Goal: Task Accomplishment & Management: Use online tool/utility

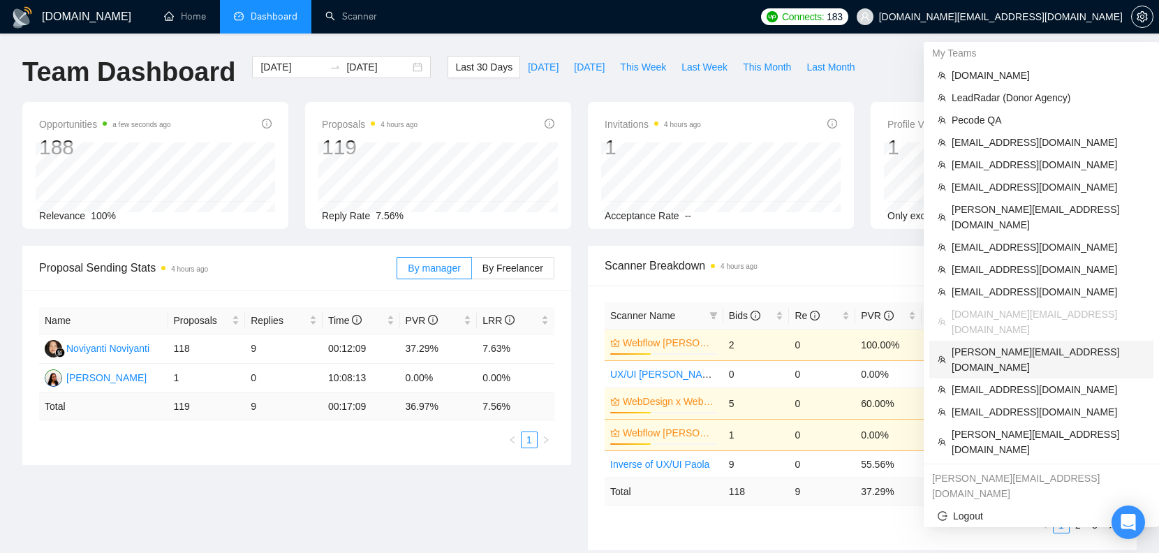
click at [1006, 344] on span "[PERSON_NAME][EMAIL_ADDRESS][DOMAIN_NAME]" at bounding box center [1048, 359] width 193 height 31
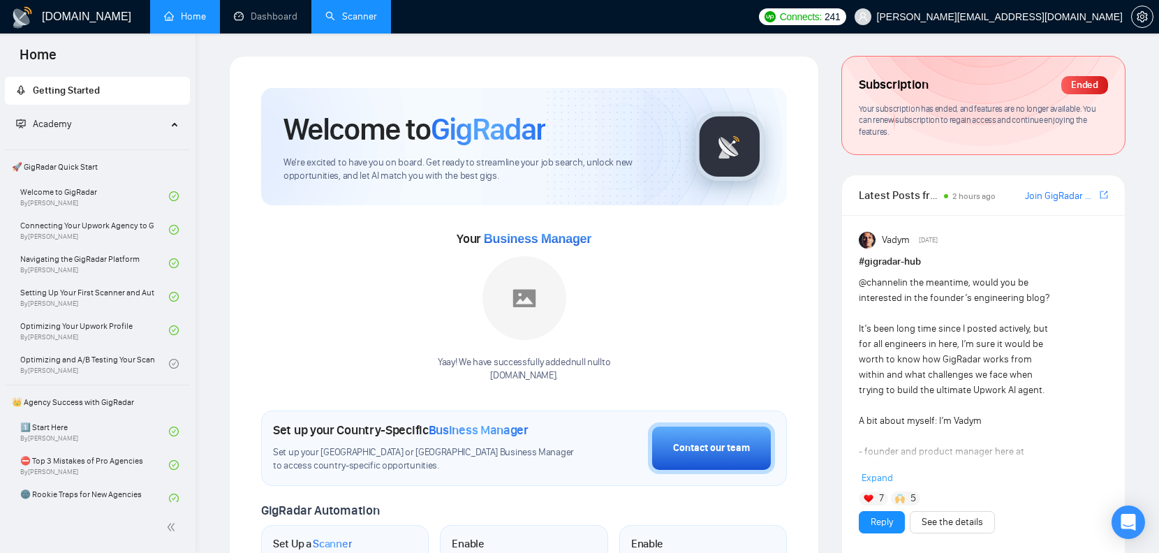
click at [329, 12] on link "Scanner" at bounding box center [351, 16] width 52 height 12
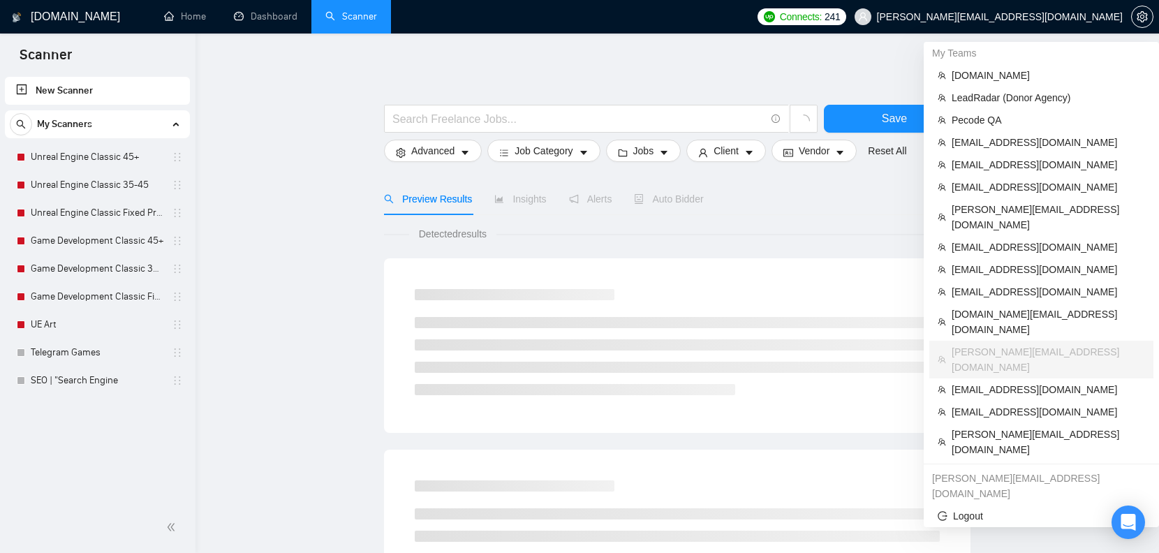
click at [1069, 17] on span "[PERSON_NAME][EMAIL_ADDRESS][DOMAIN_NAME]" at bounding box center [1000, 17] width 246 height 0
click at [1013, 284] on span "[EMAIL_ADDRESS][DOMAIN_NAME]" at bounding box center [1048, 291] width 193 height 15
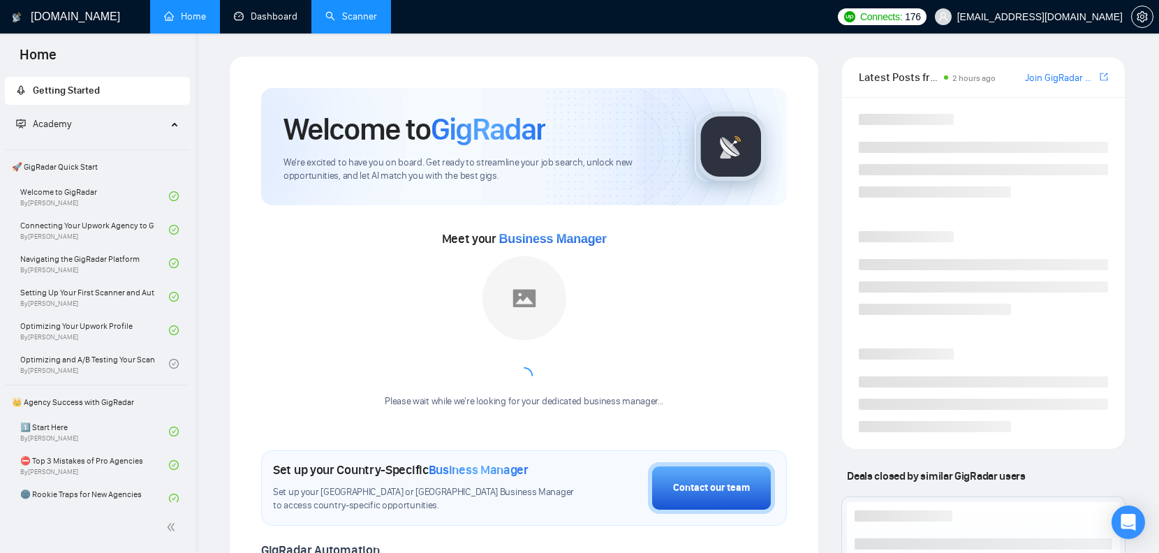
click at [340, 12] on link "Scanner" at bounding box center [351, 16] width 52 height 12
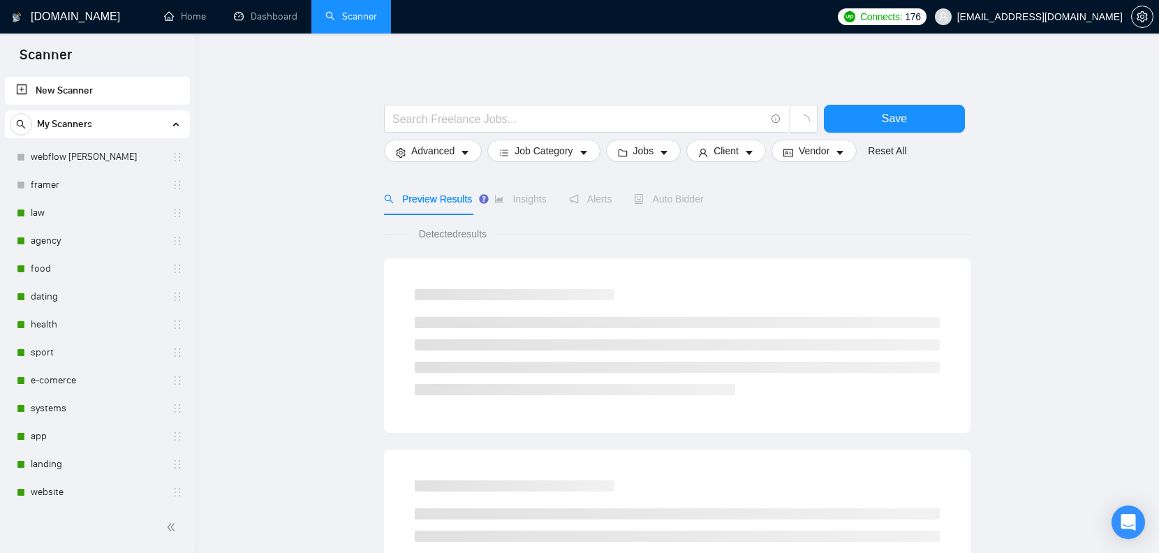
click at [1024, 17] on span "[EMAIL_ADDRESS][DOMAIN_NAME]" at bounding box center [1039, 17] width 165 height 0
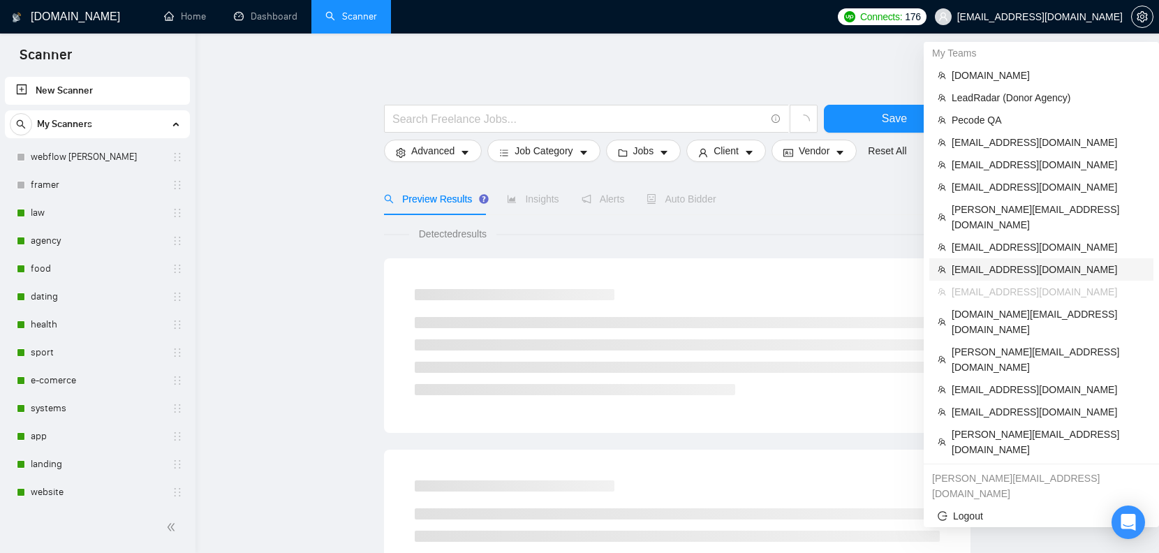
click at [987, 258] on li "[EMAIL_ADDRESS][DOMAIN_NAME]" at bounding box center [1041, 269] width 224 height 22
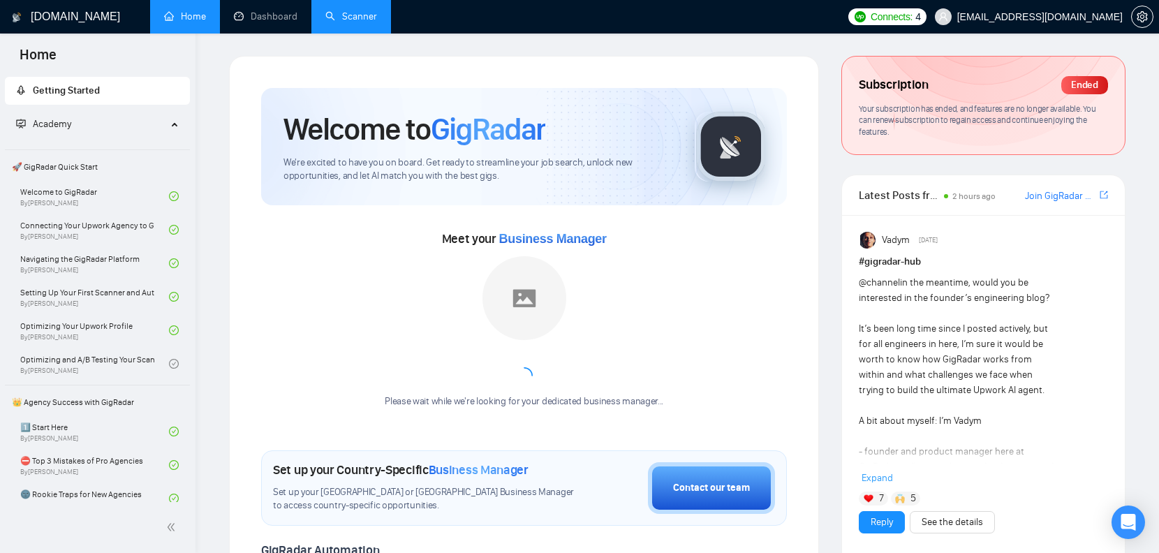
click at [343, 12] on link "Scanner" at bounding box center [351, 16] width 52 height 12
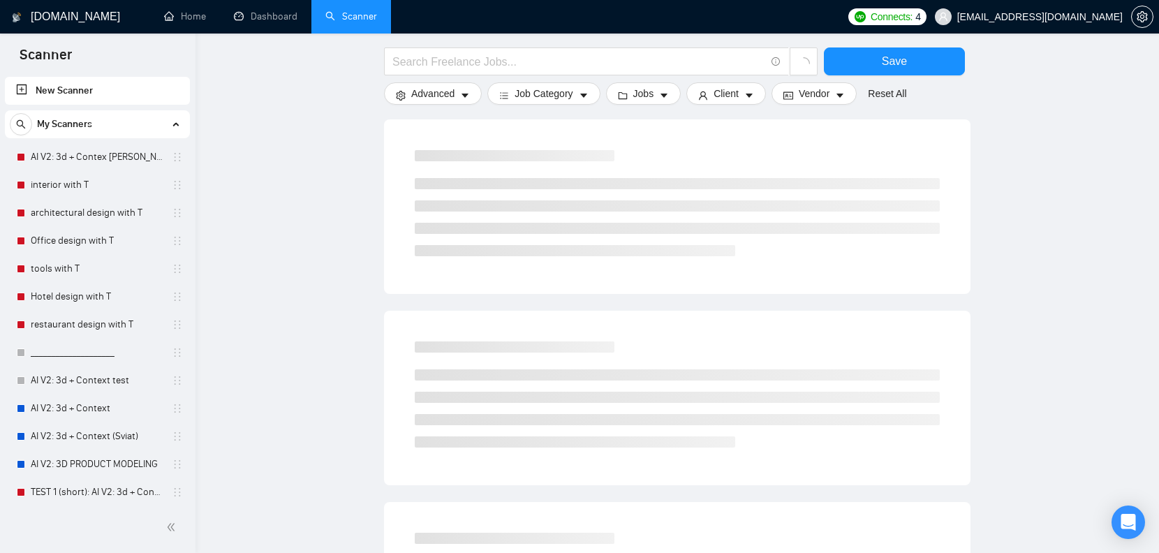
click at [1062, 17] on span "[EMAIL_ADDRESS][DOMAIN_NAME]" at bounding box center [1039, 17] width 165 height 0
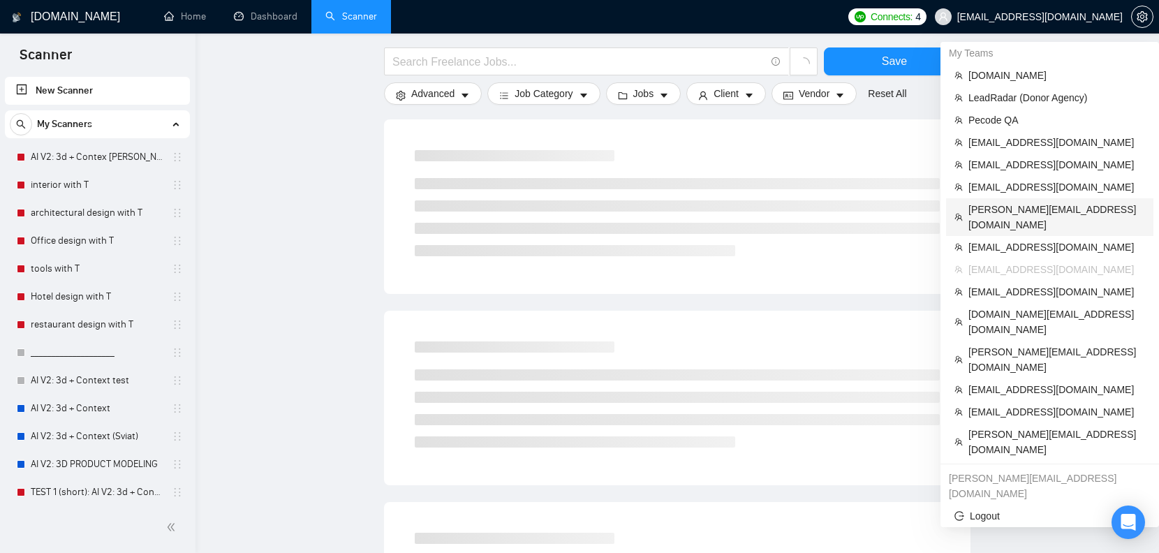
click at [1011, 211] on span "[PERSON_NAME][EMAIL_ADDRESS][DOMAIN_NAME]" at bounding box center [1056, 217] width 177 height 31
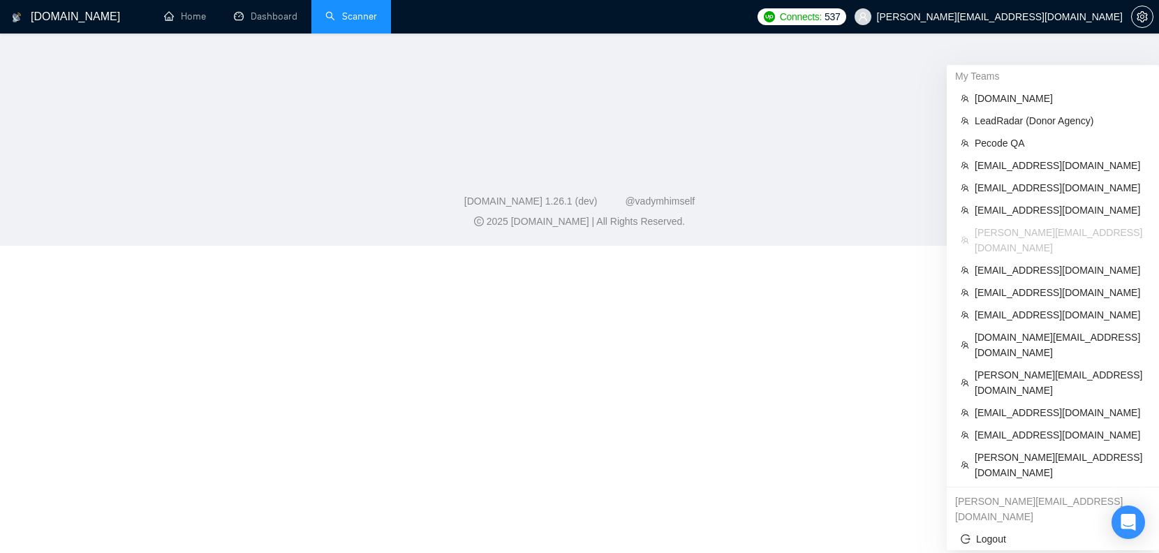
scroll to position [230, 0]
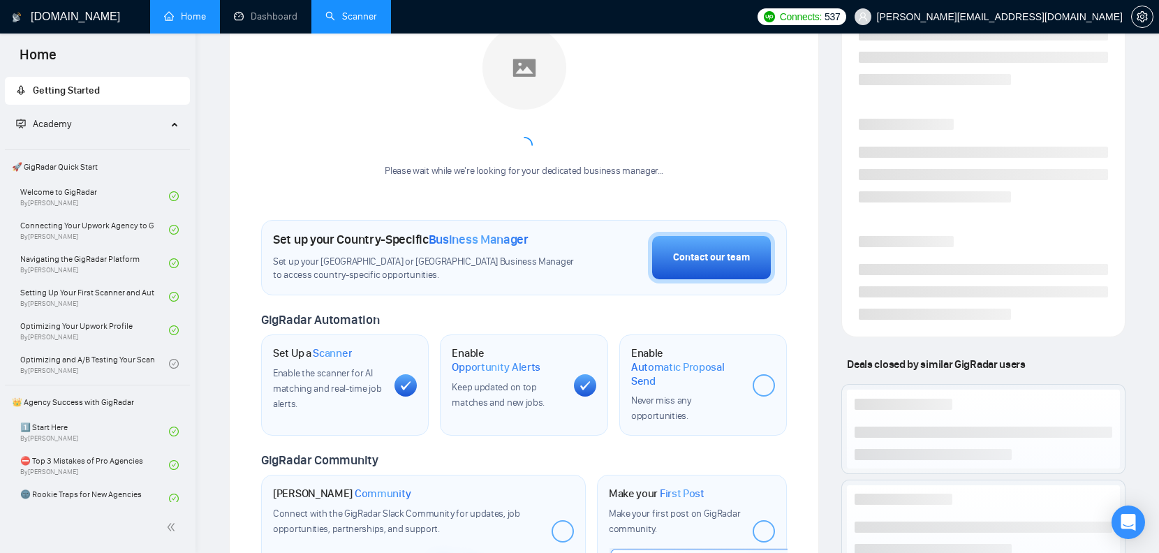
click at [348, 15] on link "Scanner" at bounding box center [351, 16] width 52 height 12
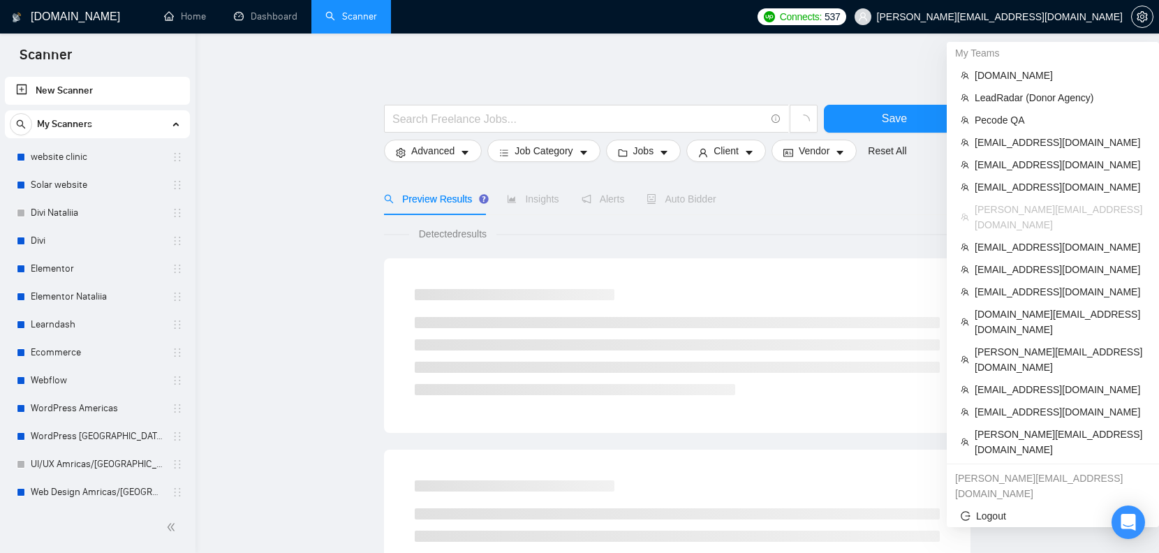
click at [1071, 4] on span "[PERSON_NAME][EMAIL_ADDRESS][DOMAIN_NAME]" at bounding box center [988, 16] width 285 height 45
click at [1044, 184] on span "[EMAIL_ADDRESS][DOMAIN_NAME]" at bounding box center [1060, 186] width 170 height 15
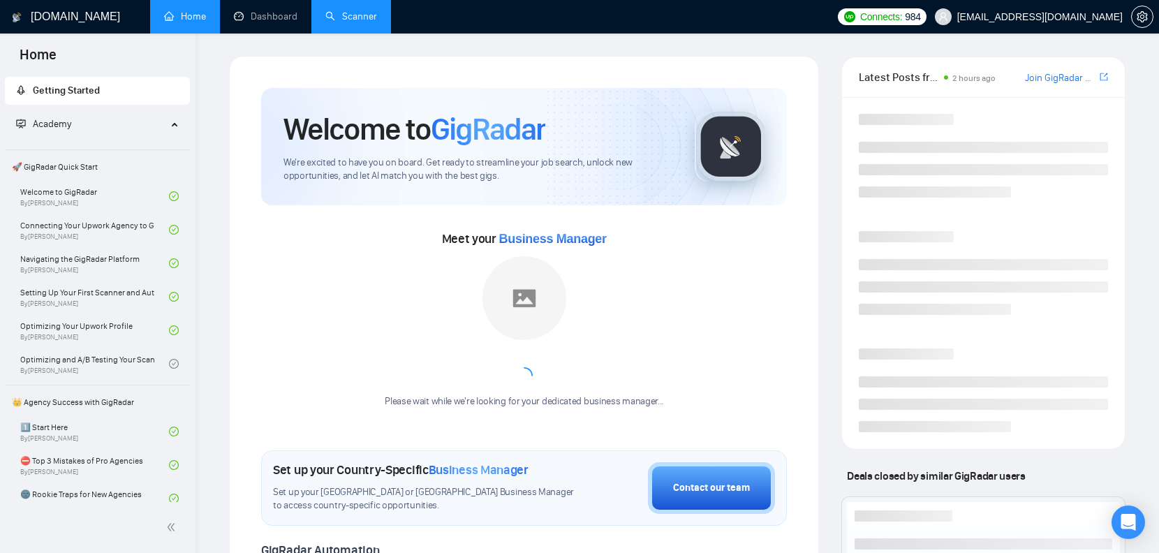
click at [325, 18] on link "Scanner" at bounding box center [351, 16] width 52 height 12
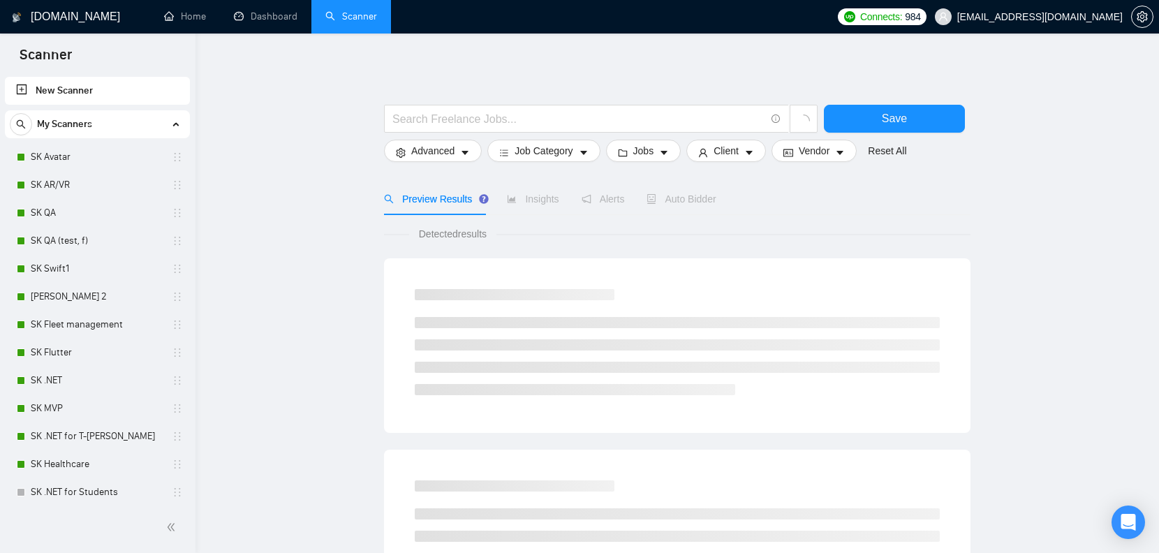
click at [1100, 17] on span "[EMAIL_ADDRESS][DOMAIN_NAME]" at bounding box center [1039, 17] width 165 height 0
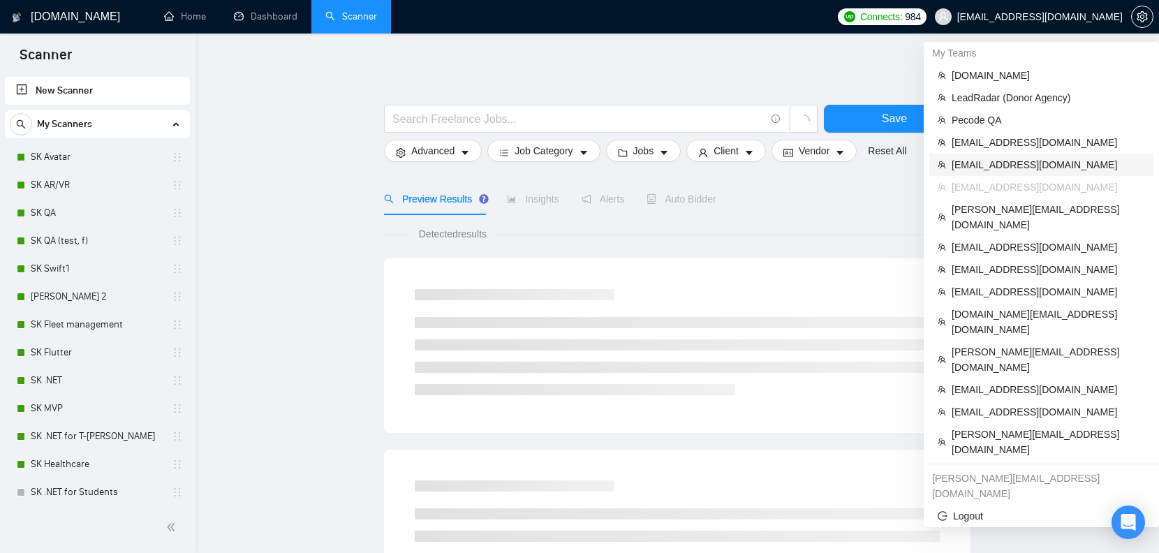
click at [1004, 165] on span "[EMAIL_ADDRESS][DOMAIN_NAME]" at bounding box center [1048, 164] width 193 height 15
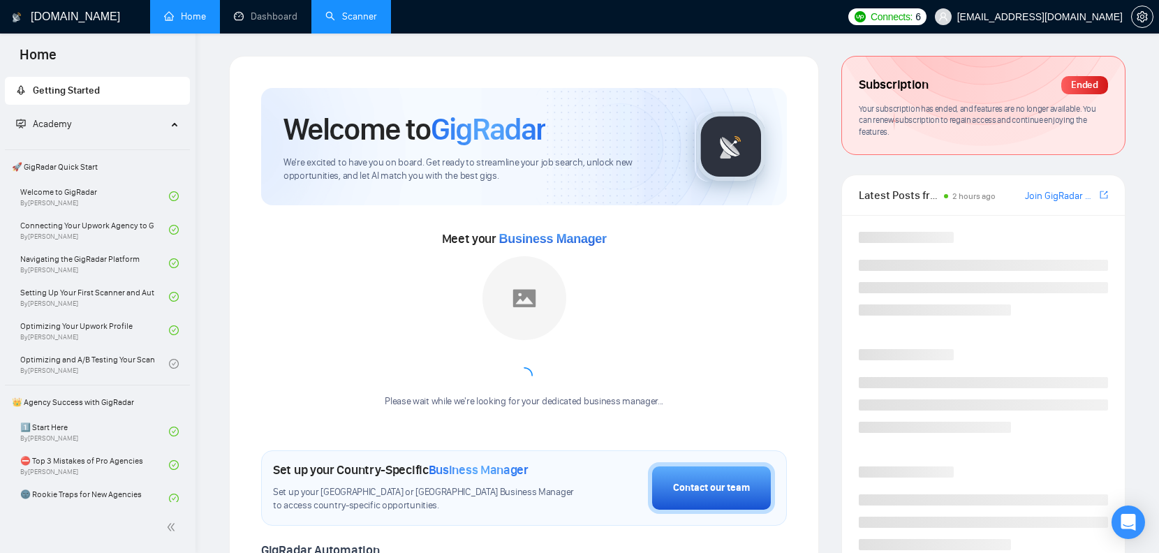
click at [357, 32] on li "Scanner" at bounding box center [351, 17] width 80 height 34
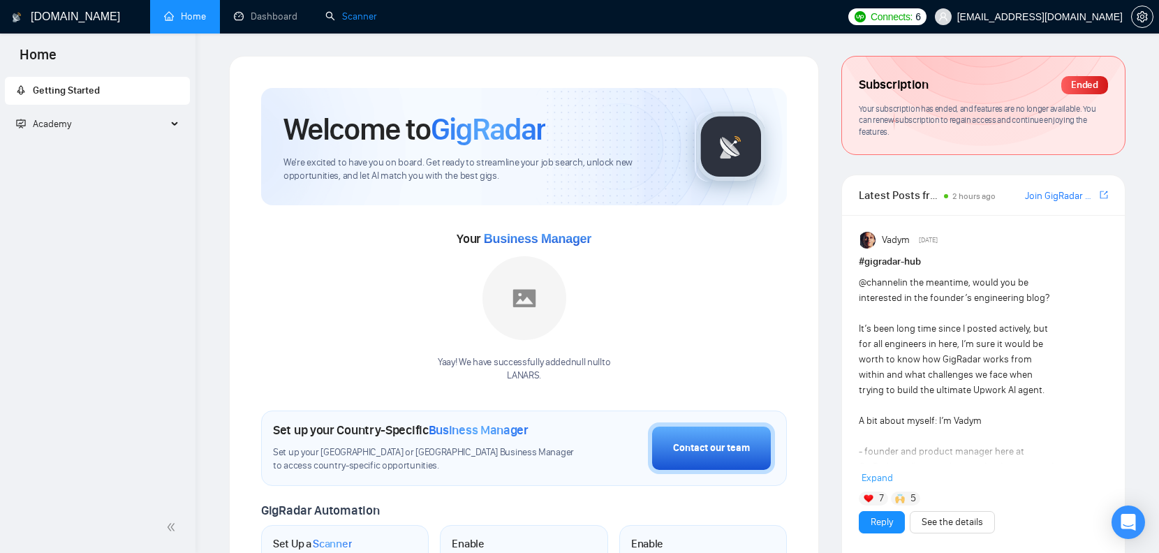
click at [357, 15] on link "Scanner" at bounding box center [351, 16] width 52 height 12
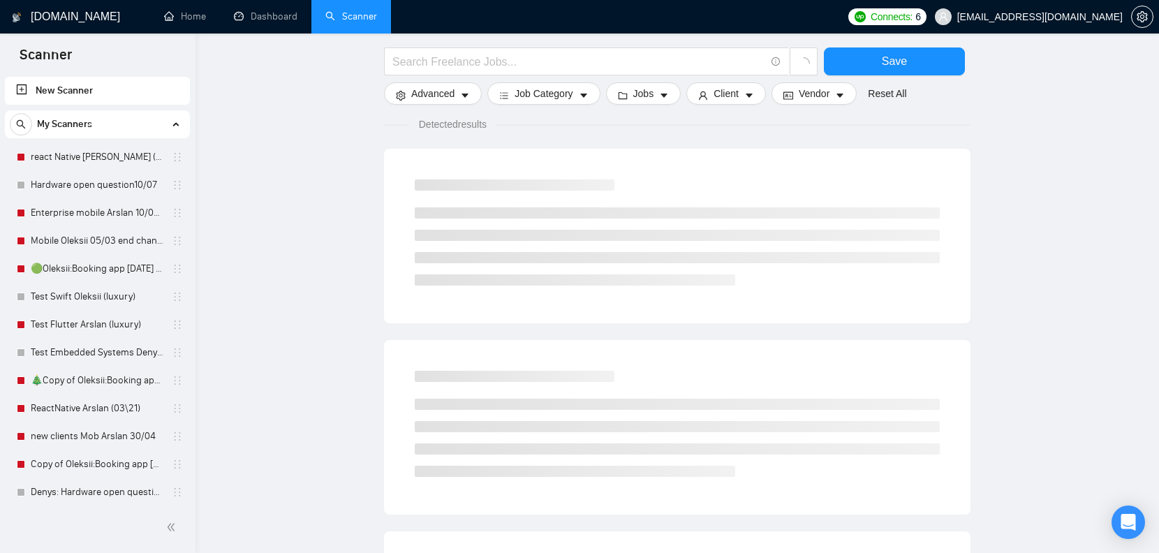
click at [1088, 17] on span "[EMAIL_ADDRESS][DOMAIN_NAME]" at bounding box center [1039, 17] width 165 height 0
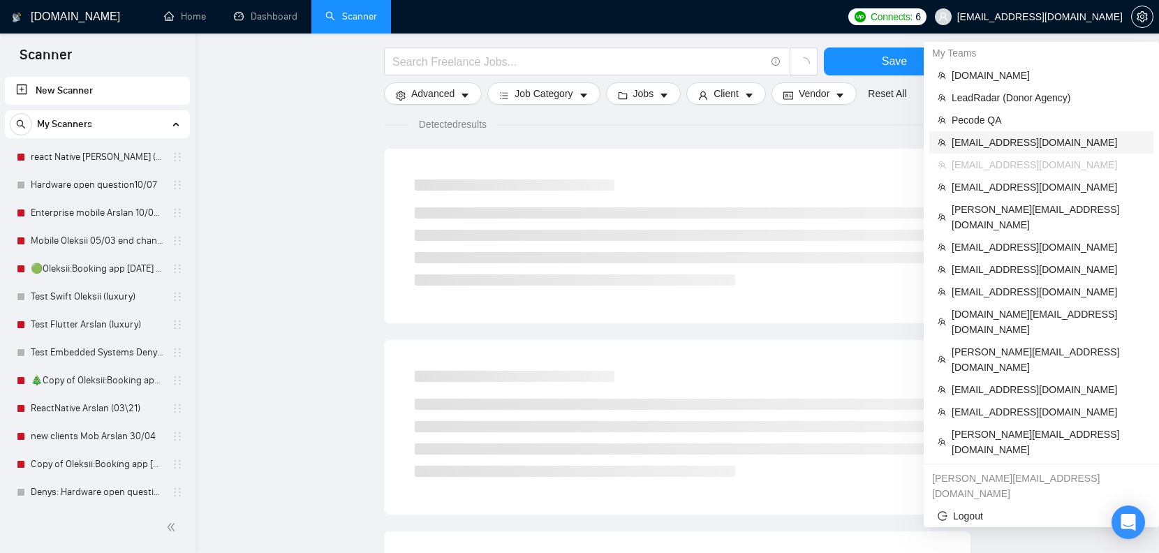
click at [1012, 140] on span "[EMAIL_ADDRESS][DOMAIN_NAME]" at bounding box center [1048, 142] width 193 height 15
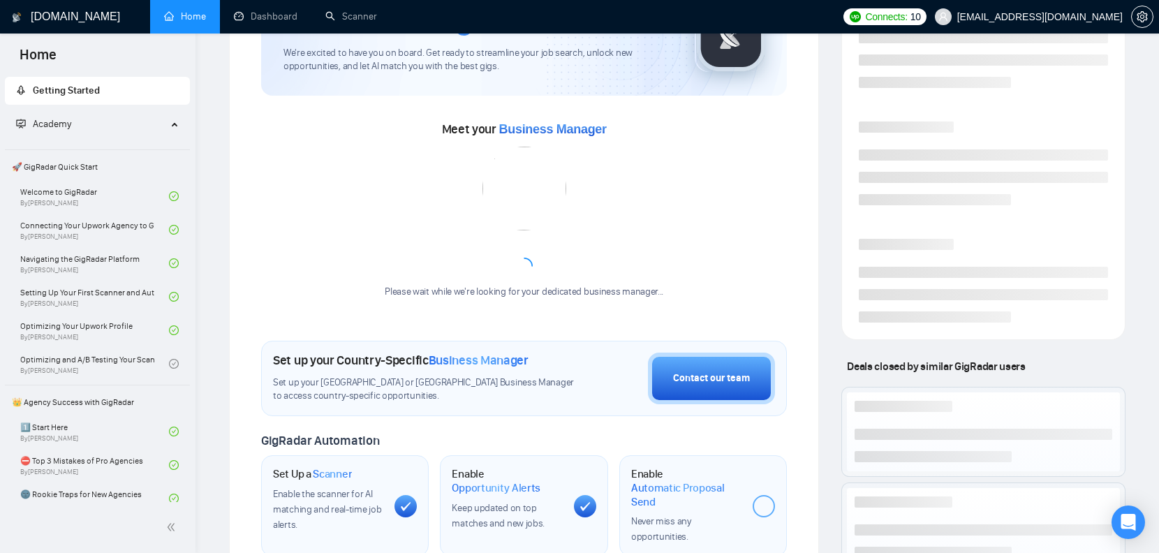
scroll to position [10, 0]
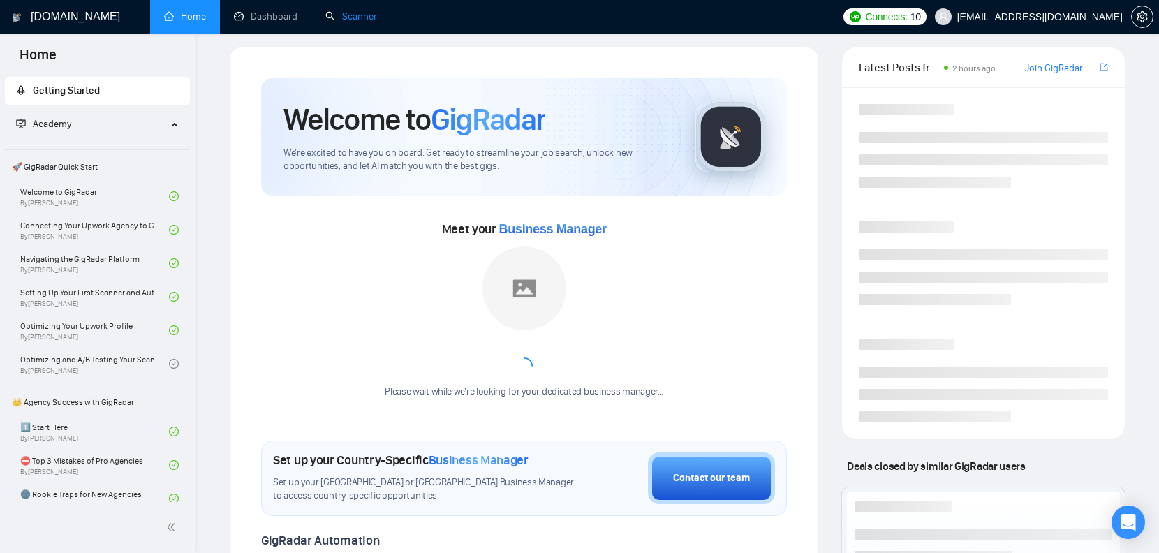
click at [353, 21] on link "Scanner" at bounding box center [351, 16] width 52 height 12
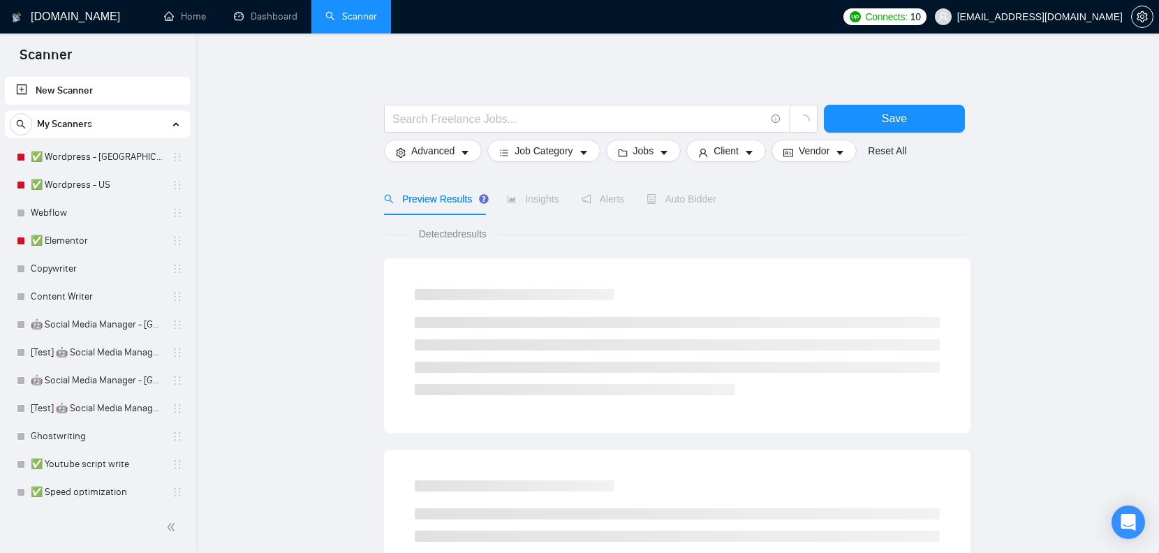
click at [1060, 17] on span "[EMAIL_ADDRESS][DOMAIN_NAME]" at bounding box center [1039, 17] width 165 height 0
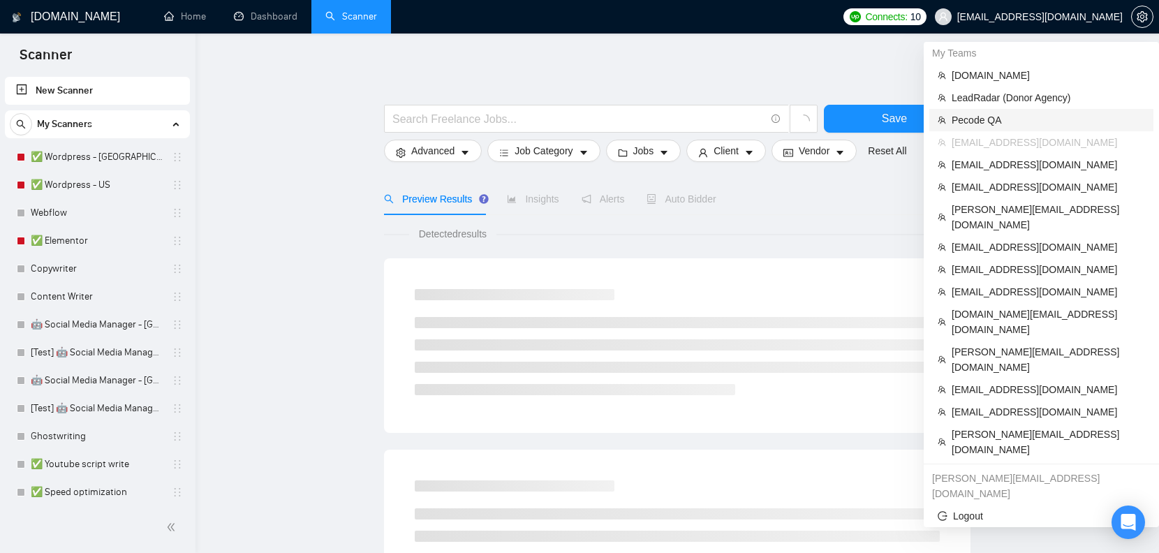
click at [997, 122] on span "Pecode QA" at bounding box center [1048, 119] width 193 height 15
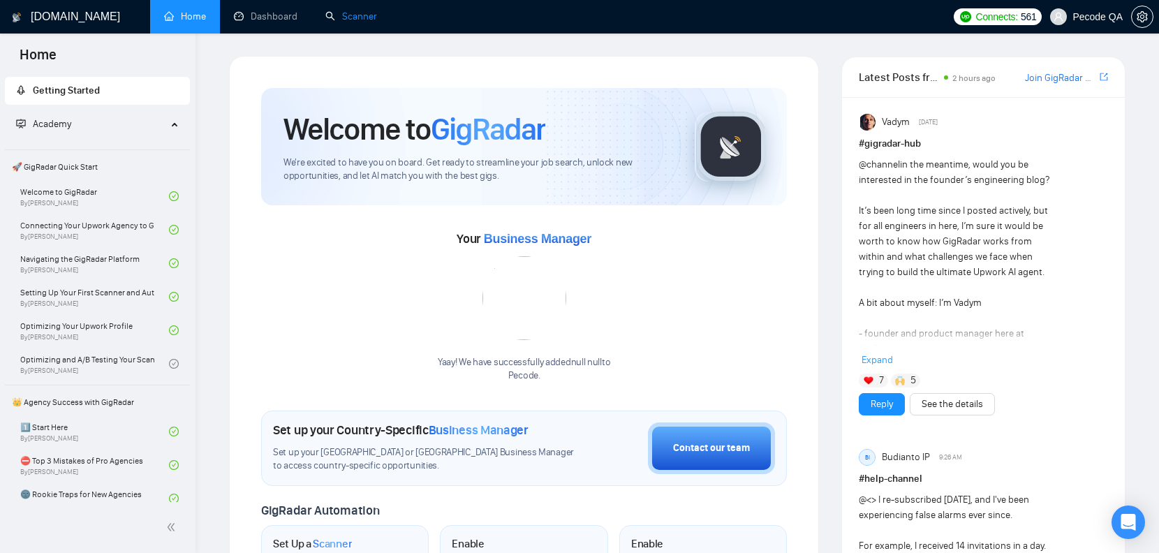
click at [340, 15] on link "Scanner" at bounding box center [351, 16] width 52 height 12
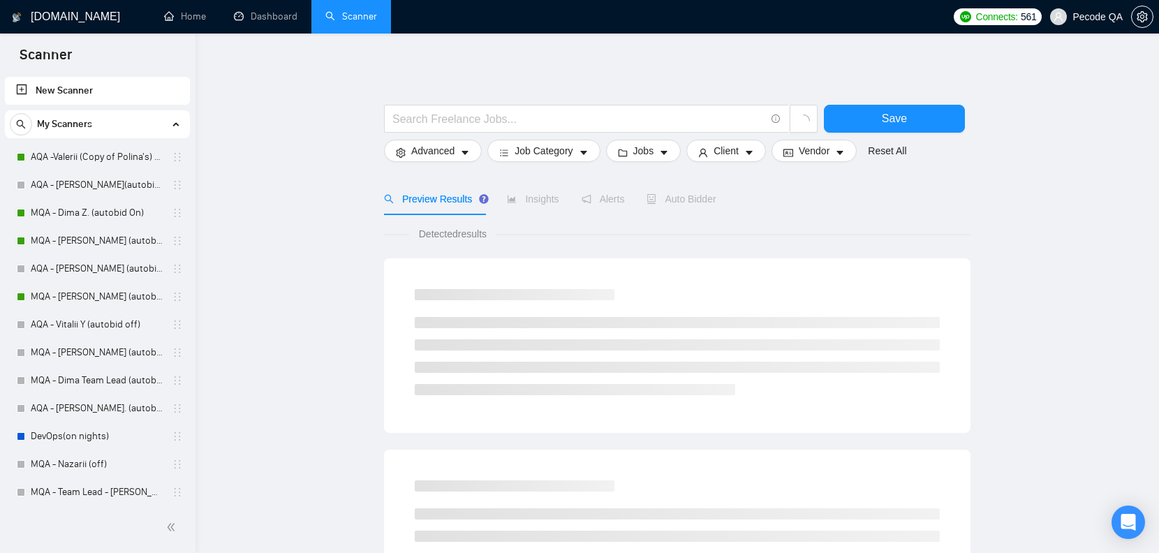
click at [1086, 17] on span "Pecode QA" at bounding box center [1097, 17] width 50 height 0
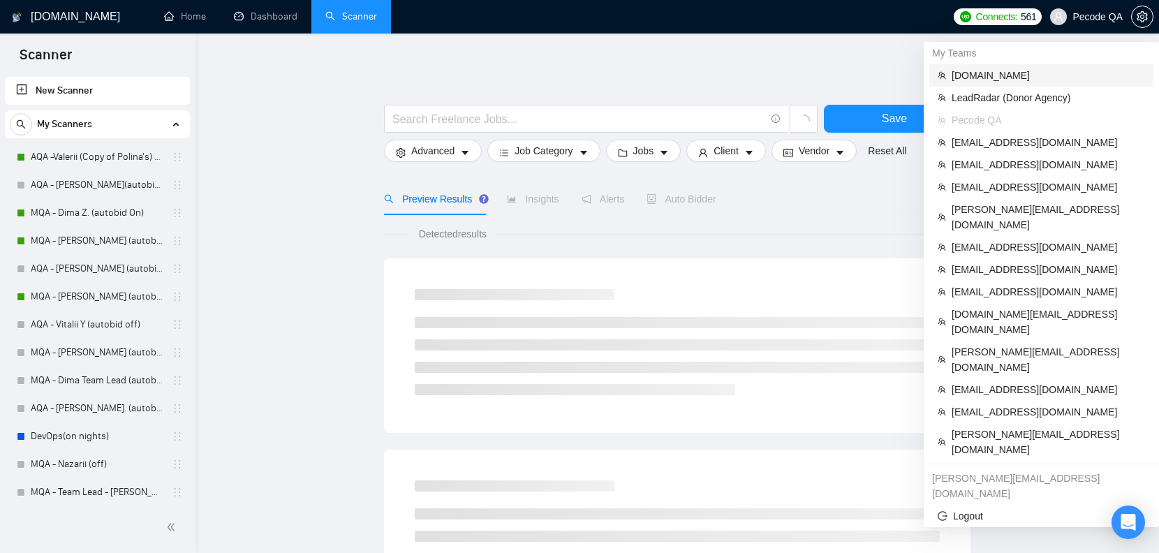
click at [1007, 77] on span "[DOMAIN_NAME]" at bounding box center [1048, 75] width 193 height 15
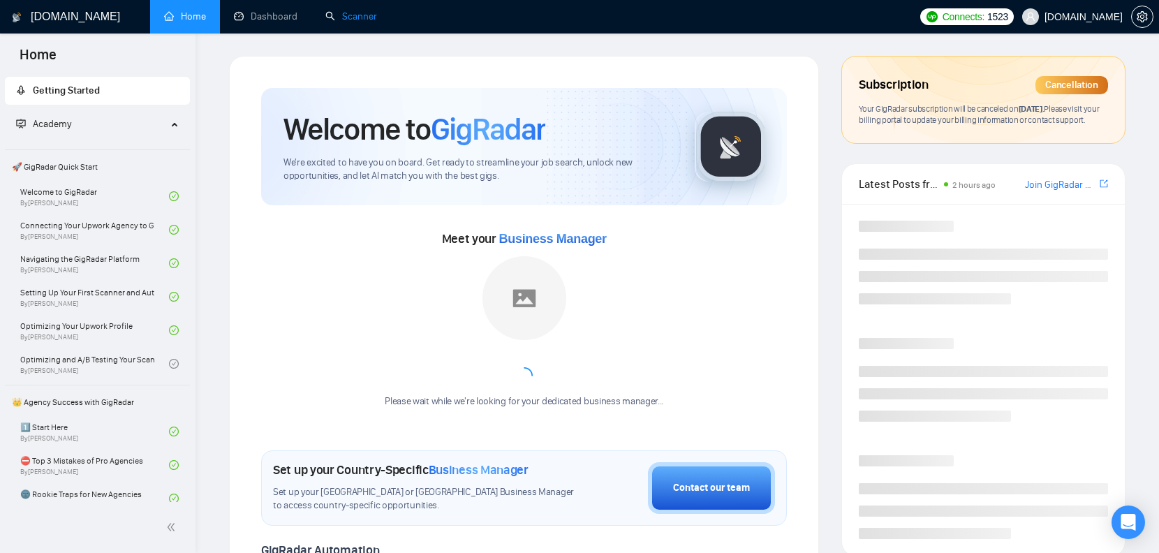
click at [344, 22] on link "Scanner" at bounding box center [351, 16] width 52 height 12
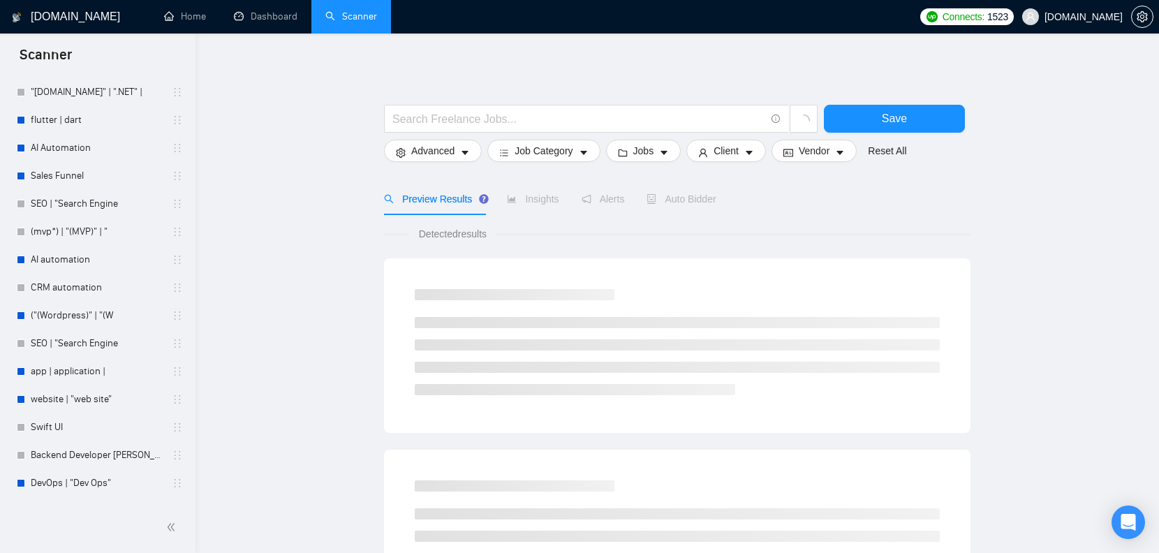
scroll to position [1620, 0]
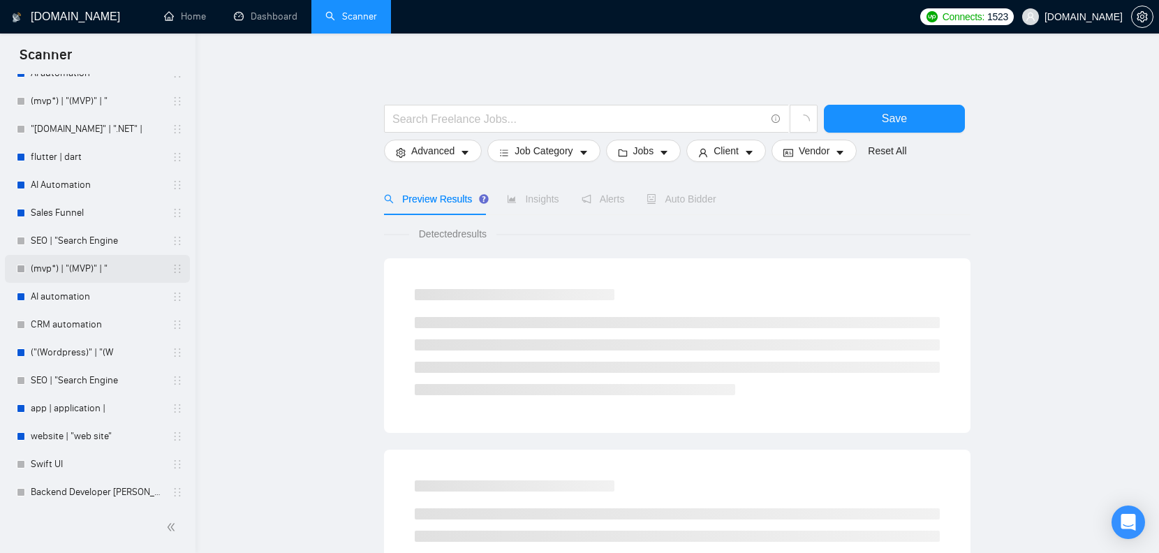
click at [97, 272] on link "(mvp*) | "(MVP)" | "" at bounding box center [97, 269] width 133 height 28
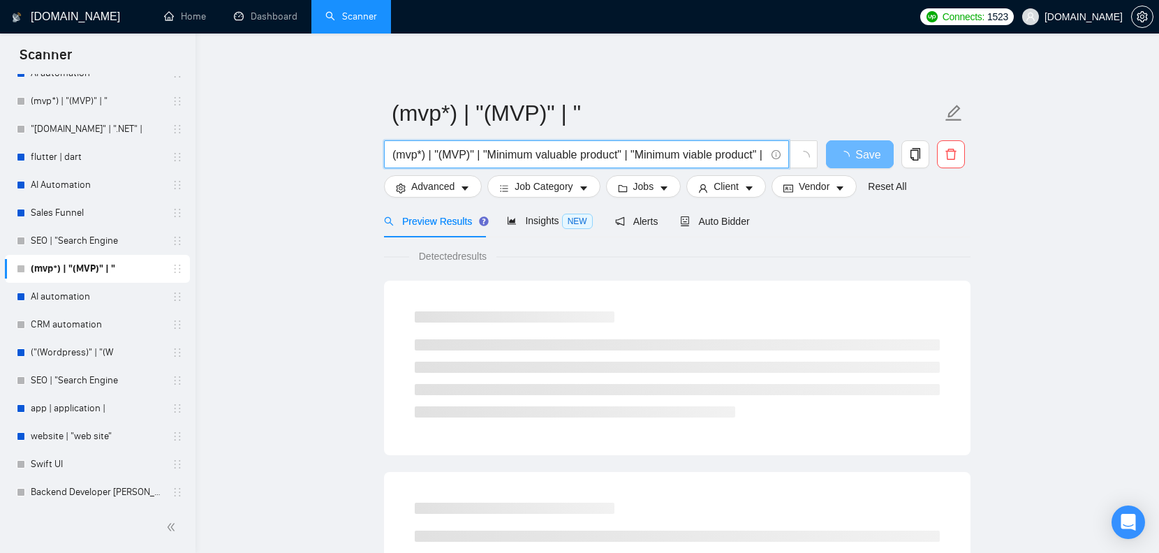
click at [494, 154] on input "(mvp*) | "(MVP)" | "Minimum valuable product" | "Minimum viable product" | star…" at bounding box center [578, 154] width 373 height 17
drag, startPoint x: 398, startPoint y: 156, endPoint x: 836, endPoint y: 190, distance: 439.8
click at [836, 190] on form "(mvp*) | "(MVP)" | " (mvp*) | "(MVP)" | "Minimum valuable product" | "Minimum v…" at bounding box center [677, 148] width 586 height 114
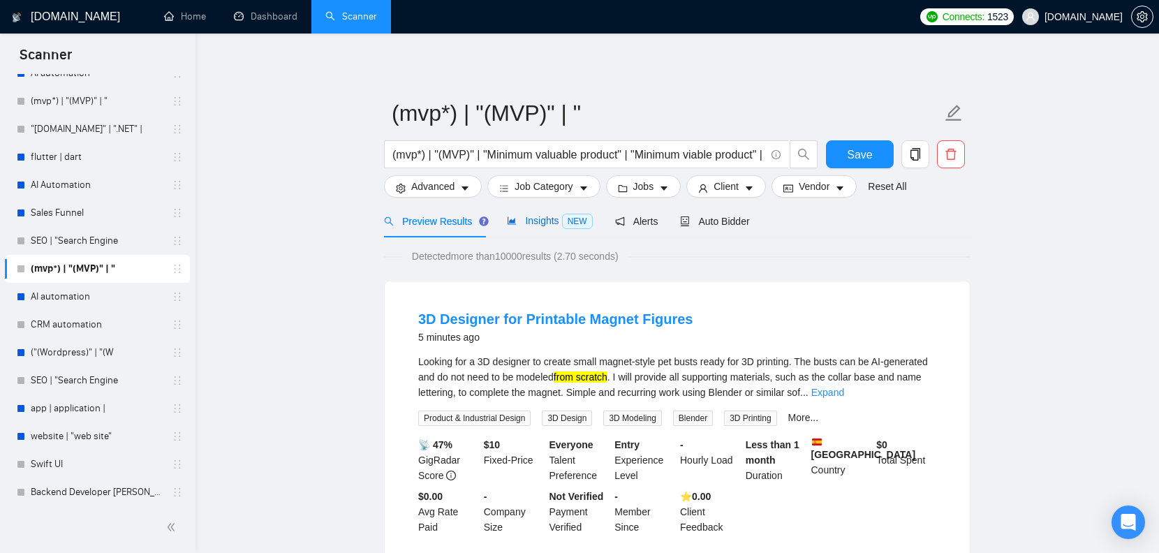
click at [533, 216] on span "Insights NEW" at bounding box center [549, 220] width 85 height 11
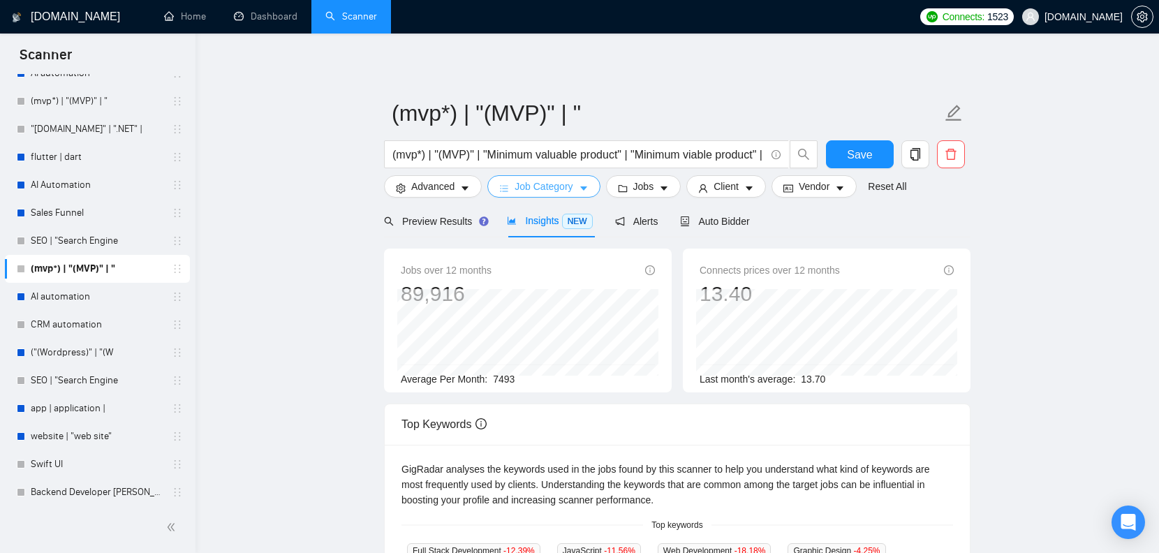
click at [558, 189] on span "Job Category" at bounding box center [544, 186] width 58 height 15
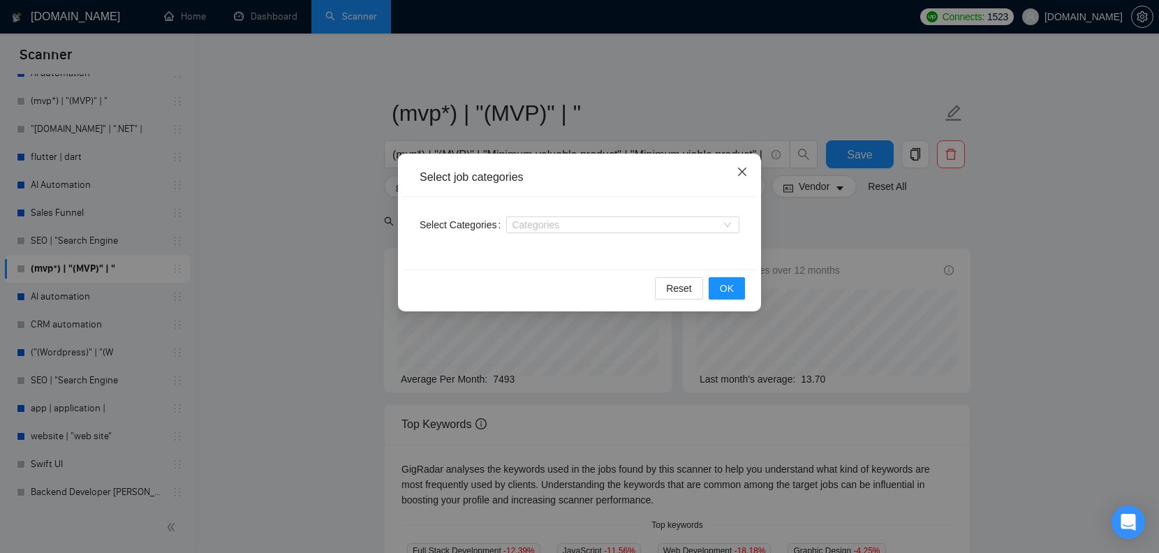
click at [759, 170] on span "Close" at bounding box center [742, 173] width 38 height 38
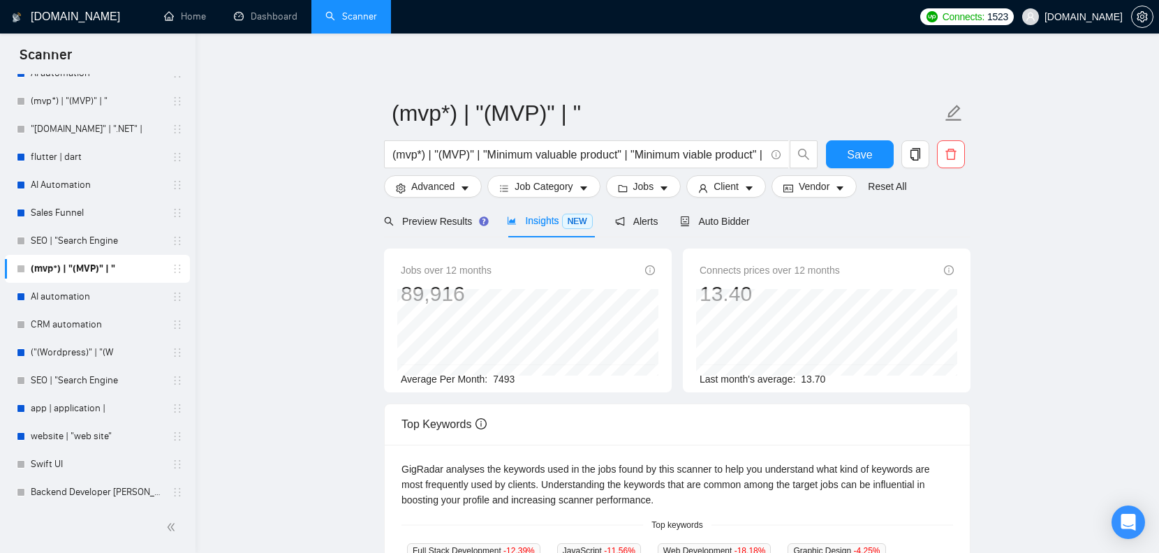
click at [743, 170] on div "(mvp*) | "(MVP)" | "Minimum valuable product" | "Minimum viable product" | star…" at bounding box center [601, 157] width 440 height 35
click at [647, 176] on button "Jobs" at bounding box center [643, 186] width 75 height 22
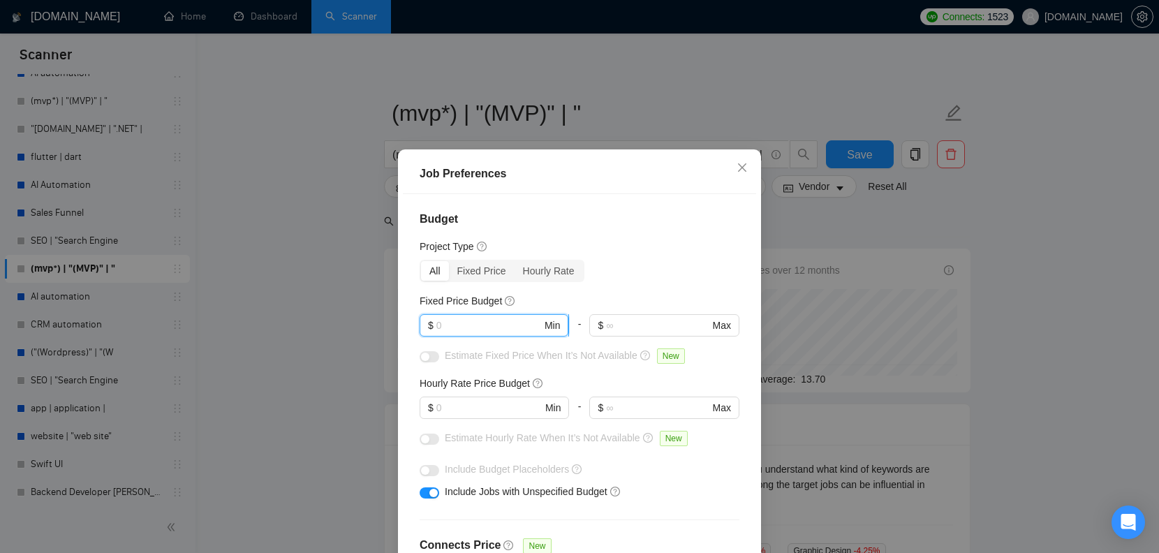
click at [487, 327] on input "text" at bounding box center [488, 325] width 105 height 15
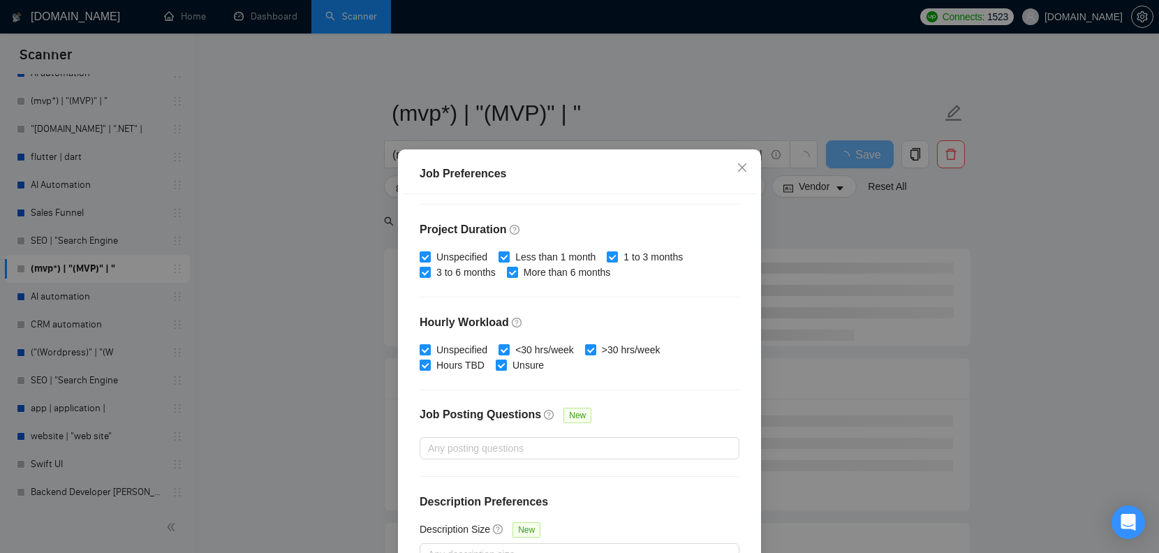
scroll to position [89, 0]
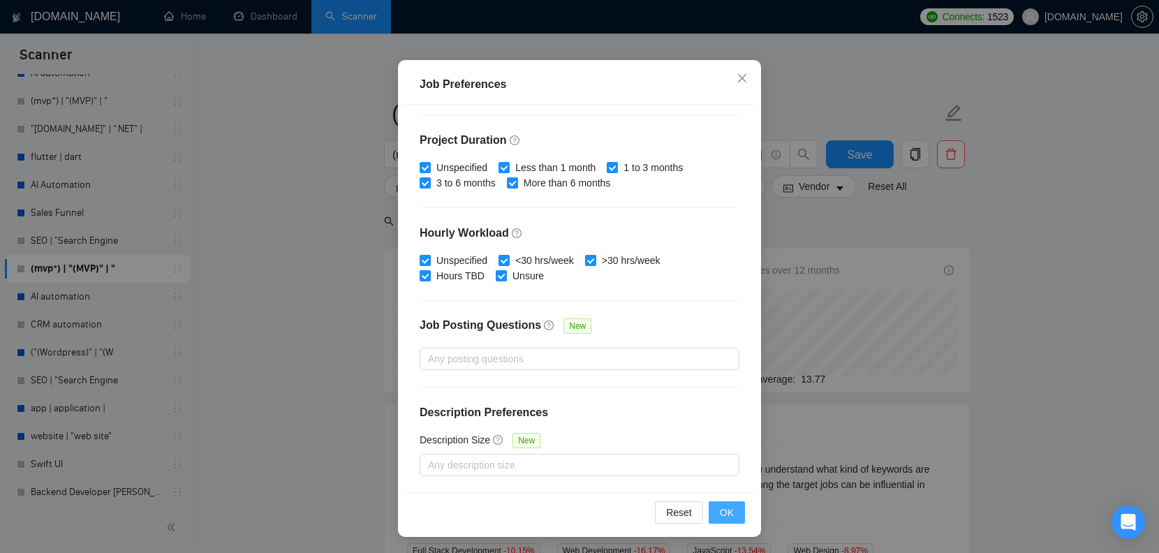
type input "5000"
click at [722, 517] on span "OK" at bounding box center [727, 512] width 14 height 15
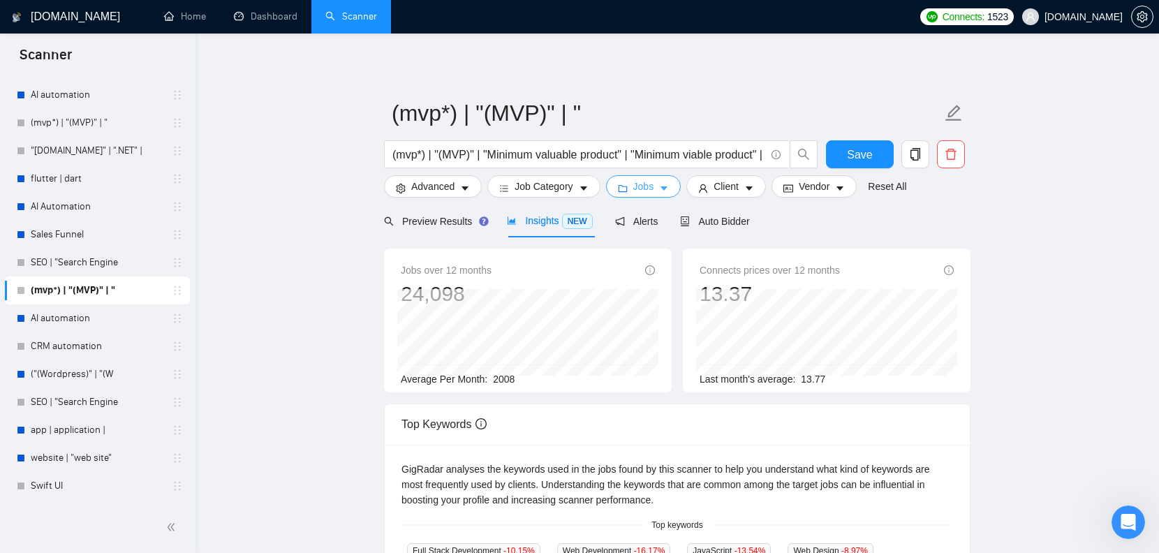
scroll to position [0, 0]
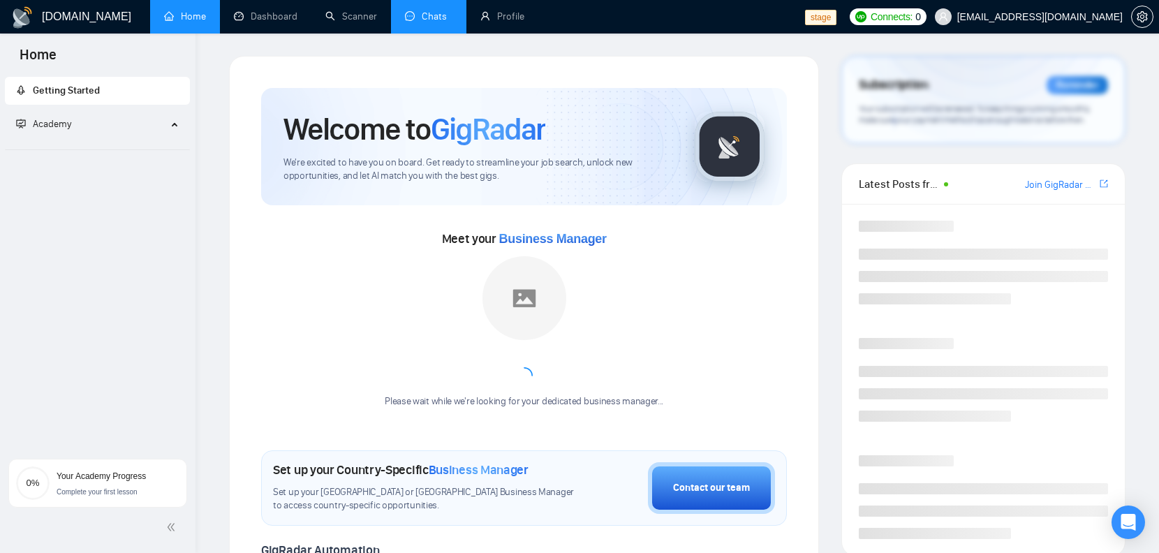
click at [420, 22] on link "Chats" at bounding box center [428, 16] width 47 height 12
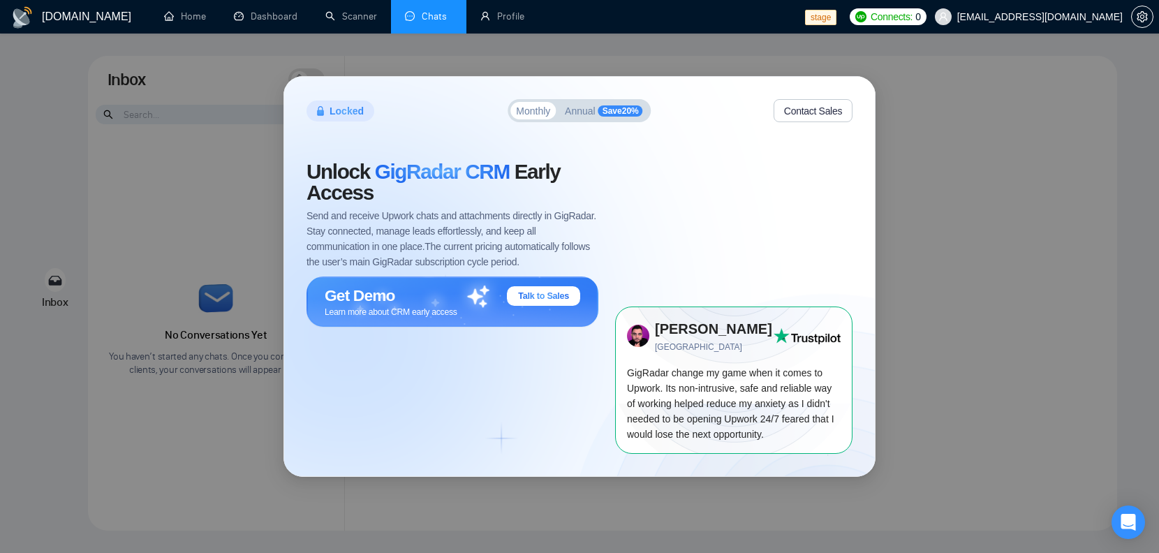
click at [779, 400] on span "GigRadar change my game when it comes to Upwork. Its non-intrusive, safe and re…" at bounding box center [730, 403] width 207 height 73
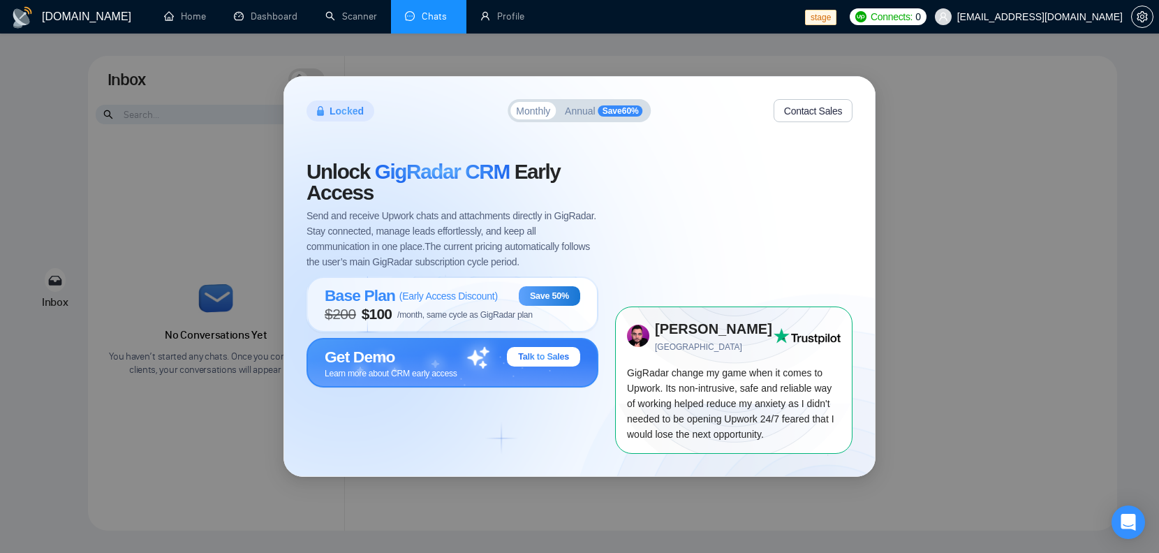
click at [555, 358] on span "Talk to Sales" at bounding box center [543, 356] width 51 height 11
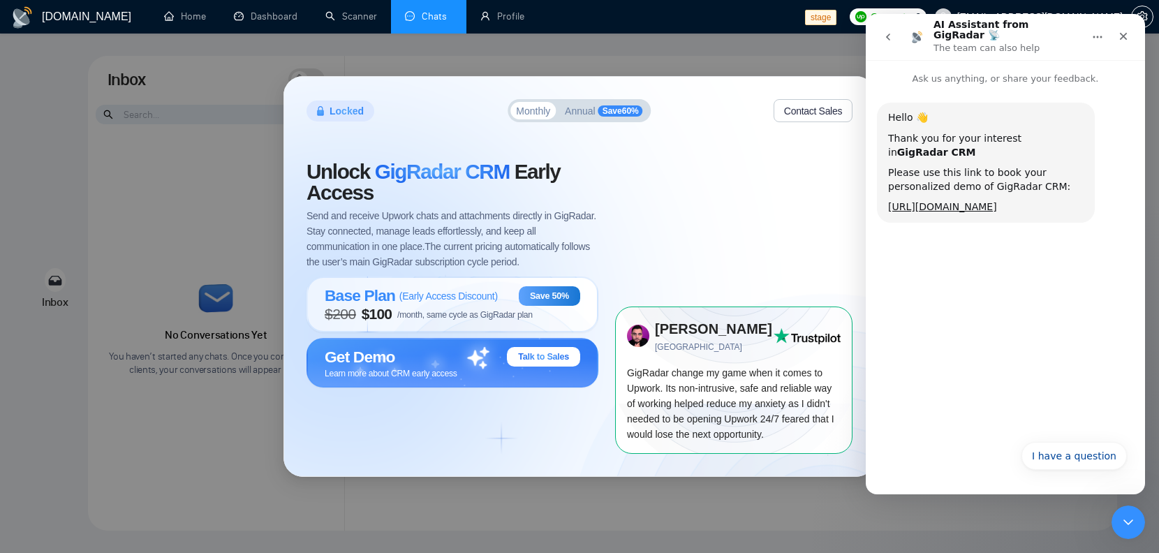
click at [883, 31] on icon "go back" at bounding box center [888, 36] width 11 height 11
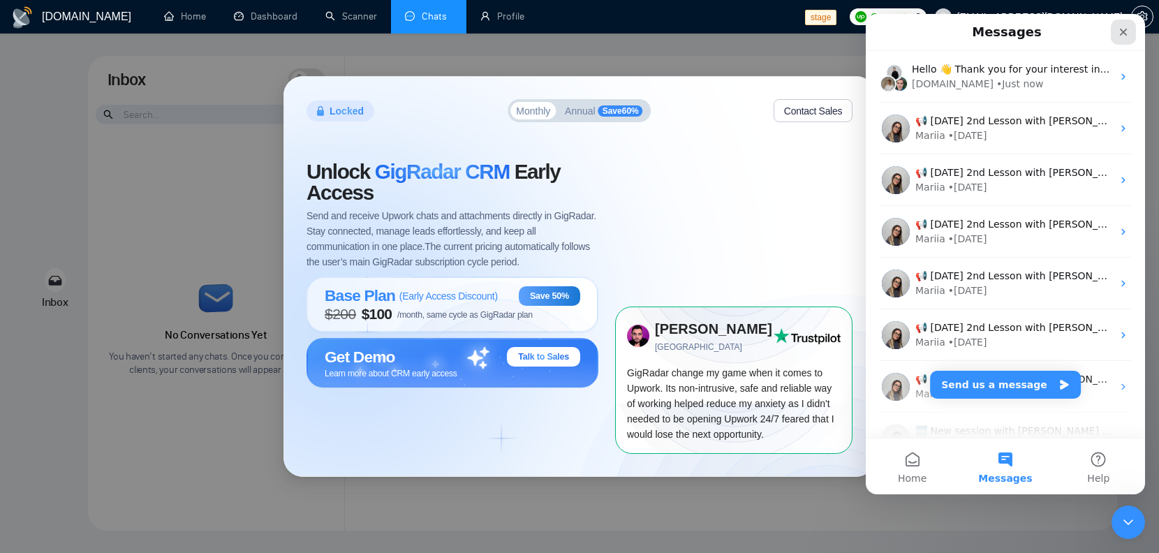
click at [1119, 33] on icon "Close" at bounding box center [1123, 32] width 11 height 11
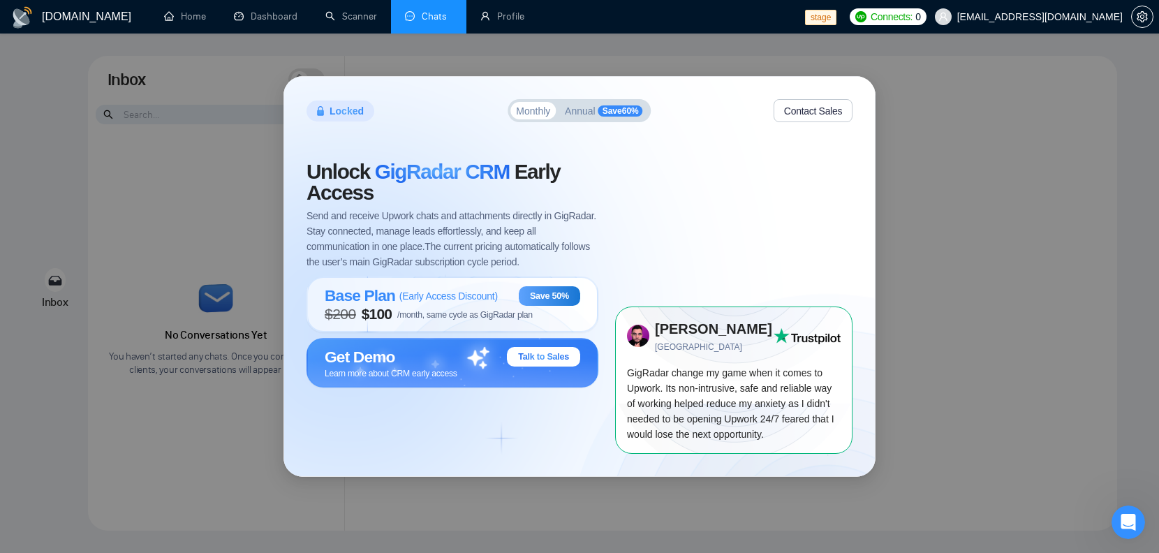
click at [605, 103] on button "Annual Save 60 %" at bounding box center [603, 110] width 89 height 17
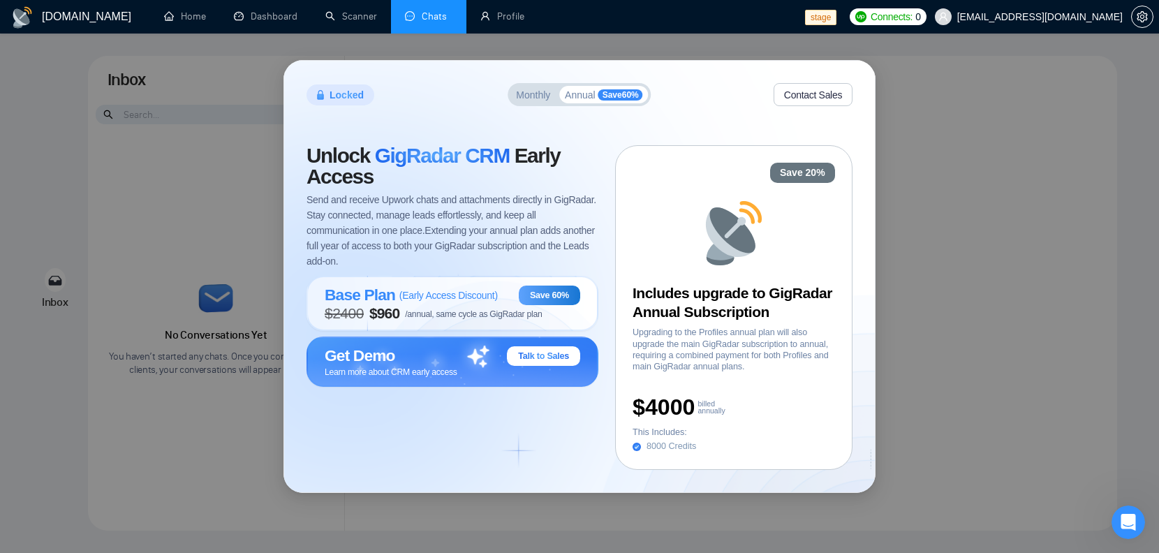
click at [508, 98] on div "Monthly Annual Save 60 %" at bounding box center [579, 94] width 143 height 23
click at [510, 98] on button "Monthly" at bounding box center [532, 94] width 45 height 17
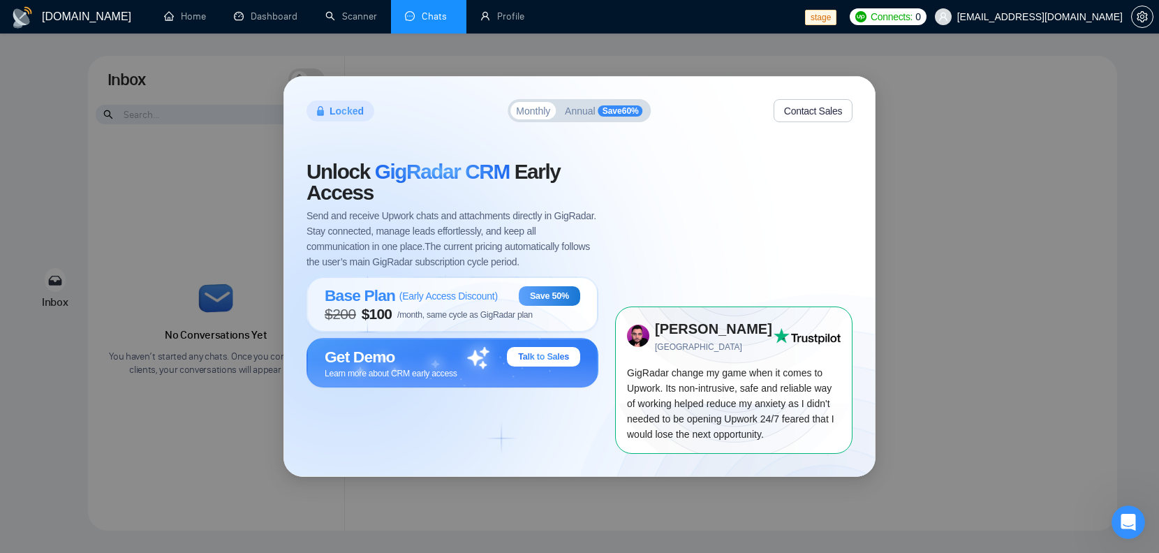
click at [520, 444] on div "Unlock GigRadar CRM Early Access Send and receive Upwork chats and attachments …" at bounding box center [461, 307] width 309 height 292
click at [501, 441] on div "Unlock GigRadar CRM Early Access Send and receive Upwork chats and attachments …" at bounding box center [461, 307] width 309 height 292
click at [989, 69] on div "Locked Monthly Annual Save 60 % Contact Sales Unlock GigRadar CRM Early Access …" at bounding box center [579, 276] width 1159 height 553
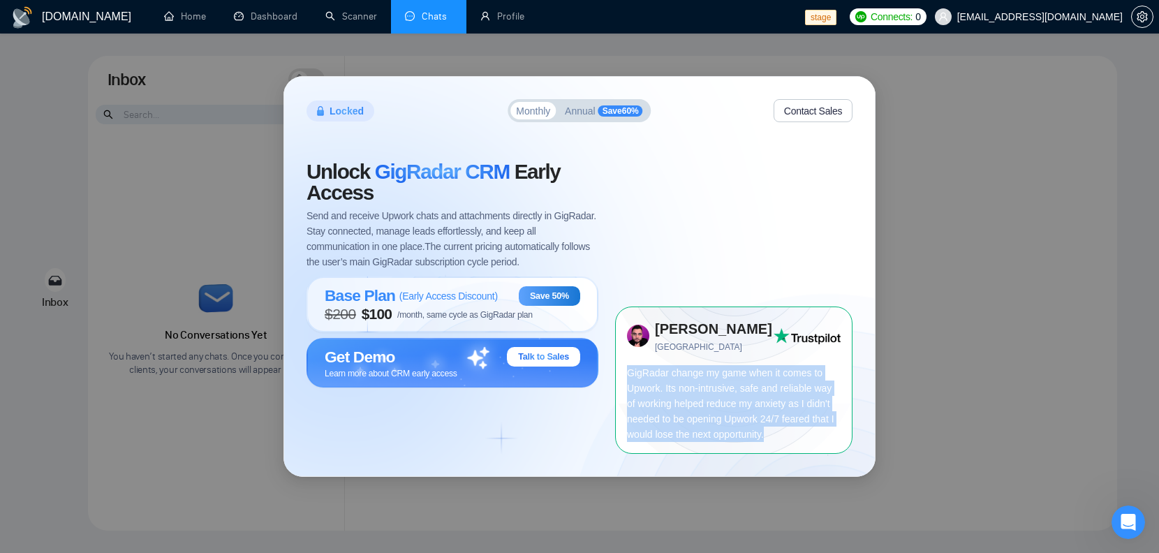
click at [989, 69] on div "Locked Monthly Annual Save 60 % Contact Sales Unlock GigRadar CRM Early Access …" at bounding box center [579, 276] width 1159 height 553
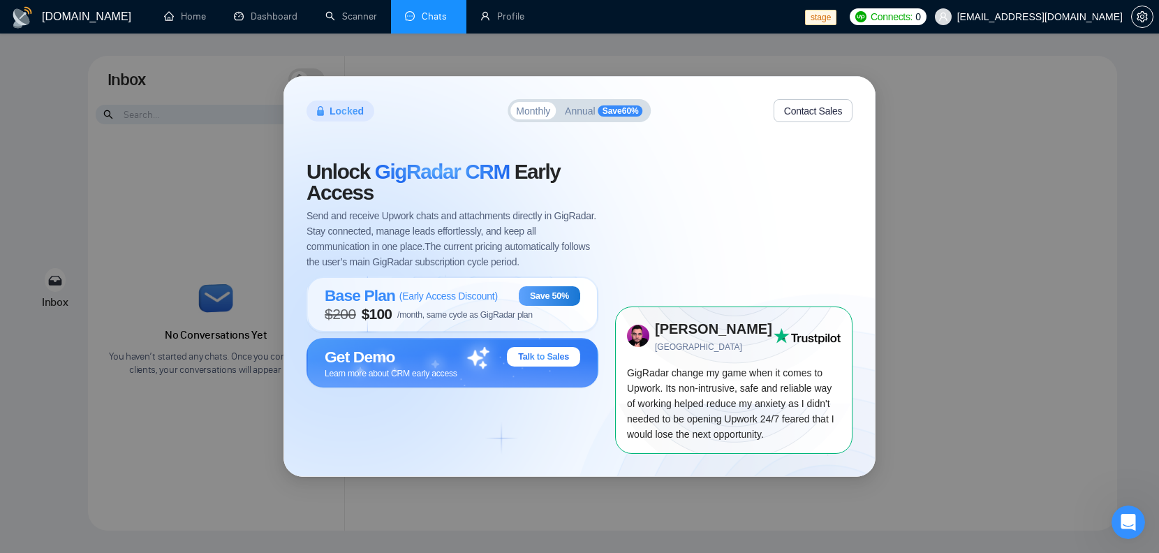
click at [183, 163] on div "Locked Monthly Annual Save 60 % Contact Sales Unlock GigRadar CRM Early Access …" at bounding box center [579, 276] width 1159 height 553
click at [1056, 22] on span "workwiseupworkgency@gmail.com" at bounding box center [1028, 16] width 205 height 45
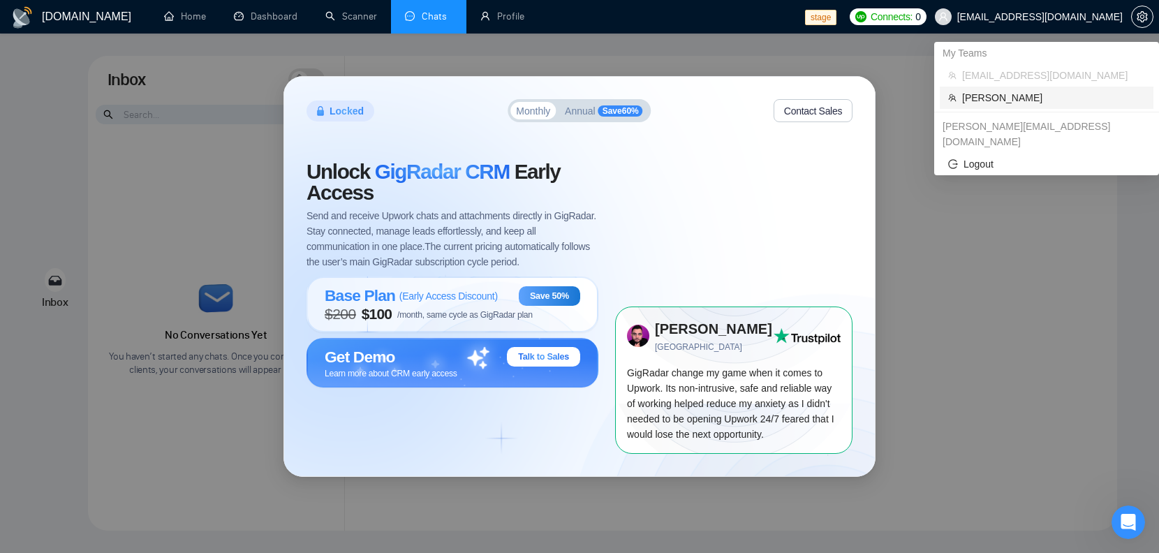
click at [1036, 90] on span "Robert O'Kruk" at bounding box center [1053, 97] width 183 height 15
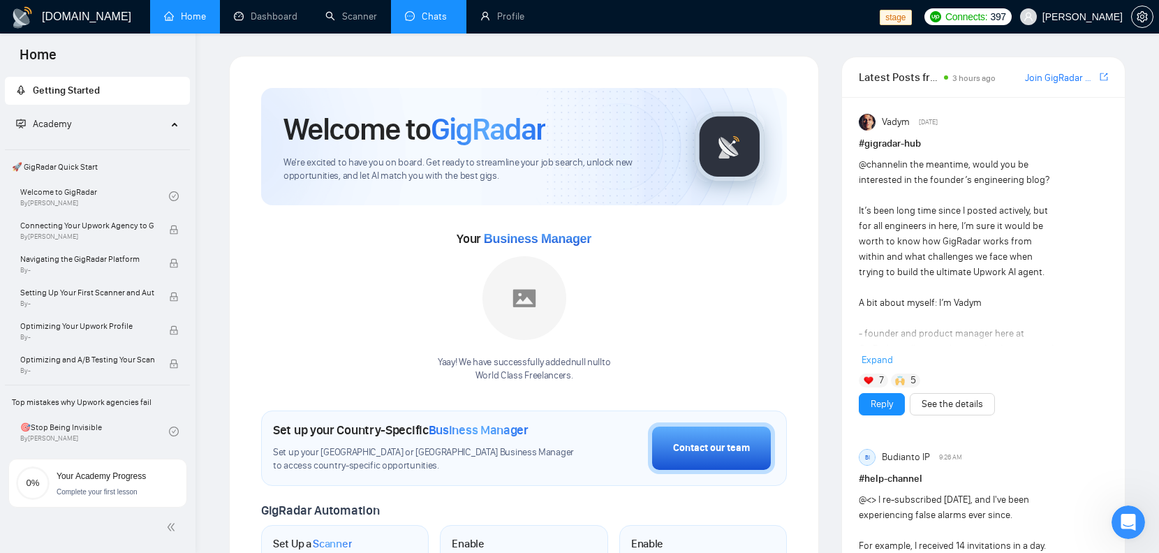
click at [417, 17] on link "Chats" at bounding box center [428, 16] width 47 height 12
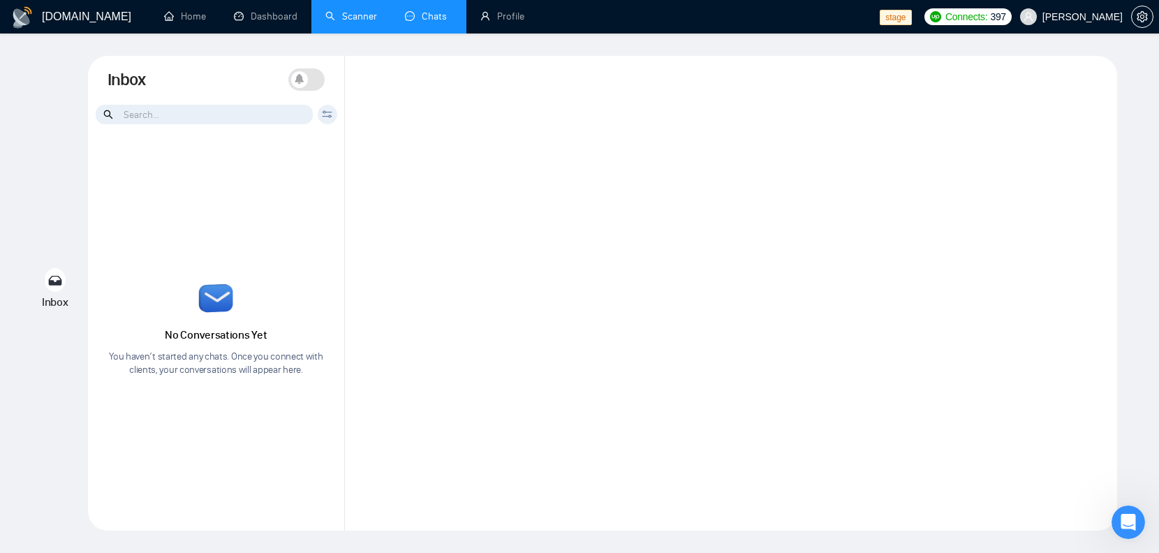
click at [330, 10] on link "Scanner" at bounding box center [351, 16] width 52 height 12
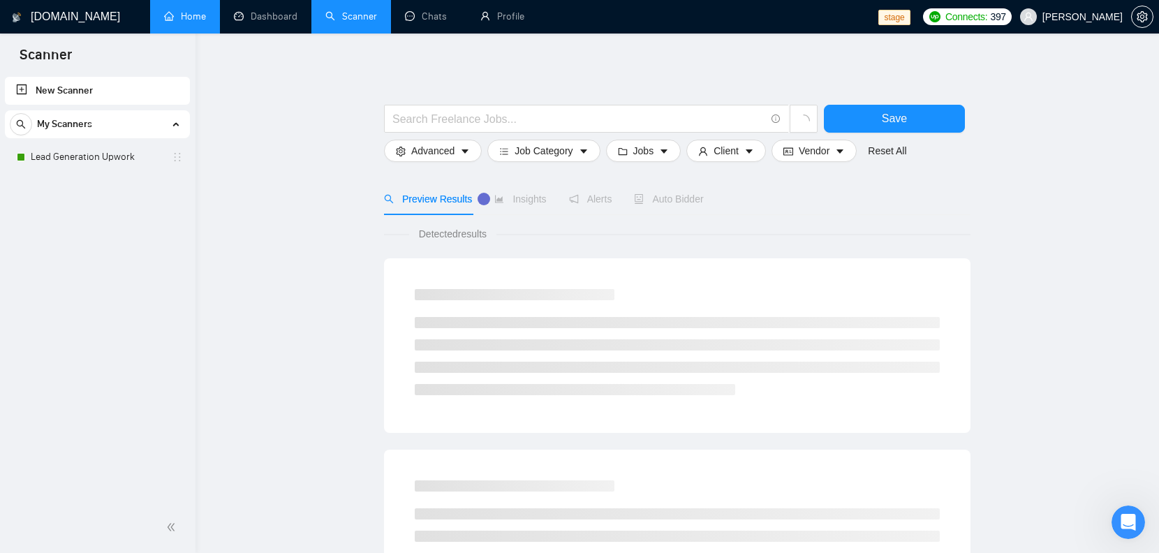
click at [164, 22] on link "Home" at bounding box center [185, 16] width 42 height 12
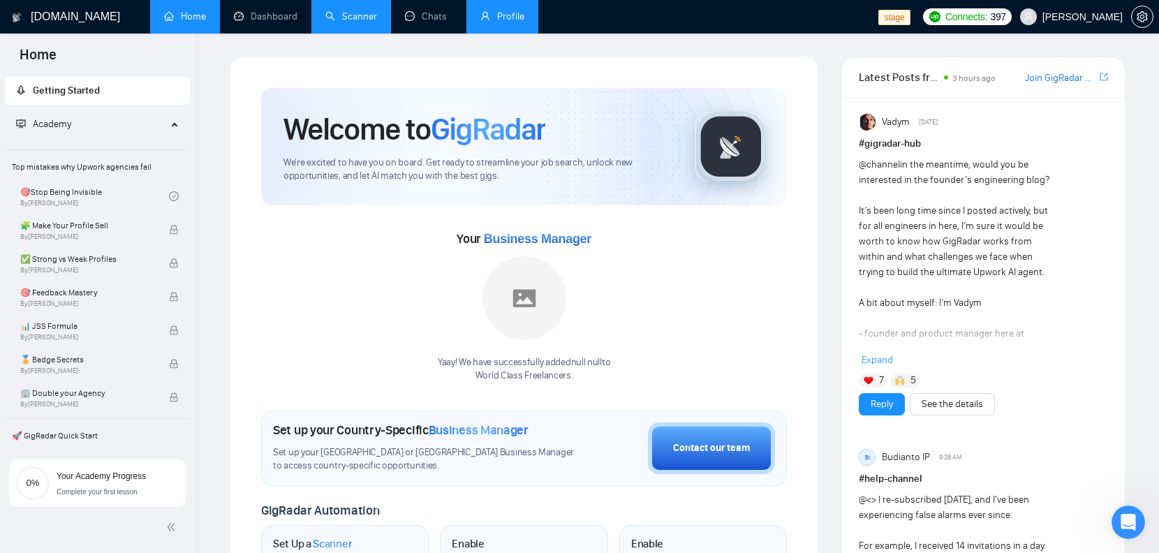
click at [518, 10] on link "Profile" at bounding box center [502, 16] width 44 height 12
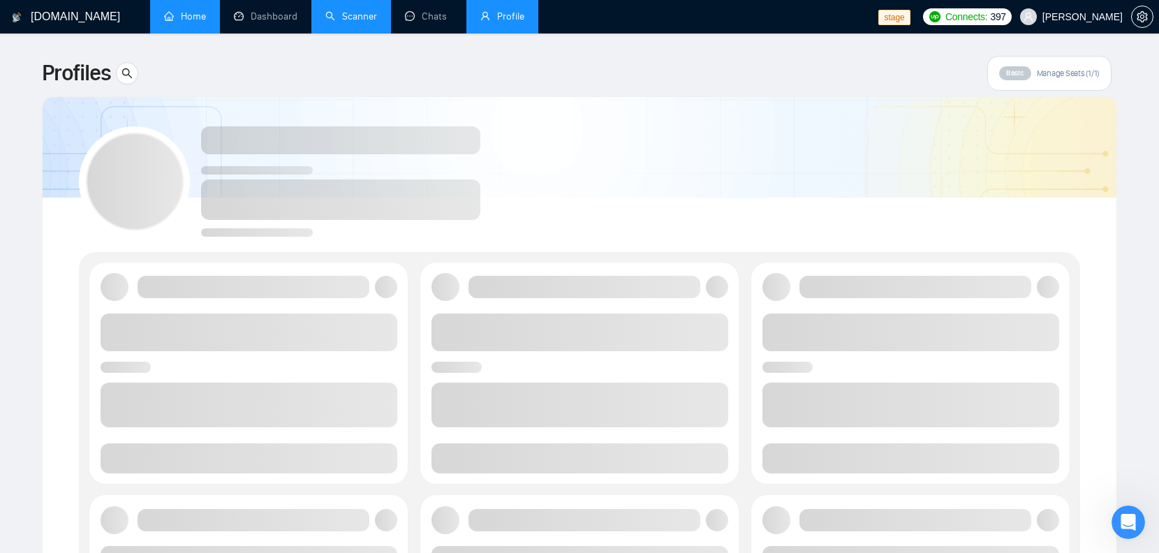
click at [339, 19] on link "Scanner" at bounding box center [351, 16] width 52 height 12
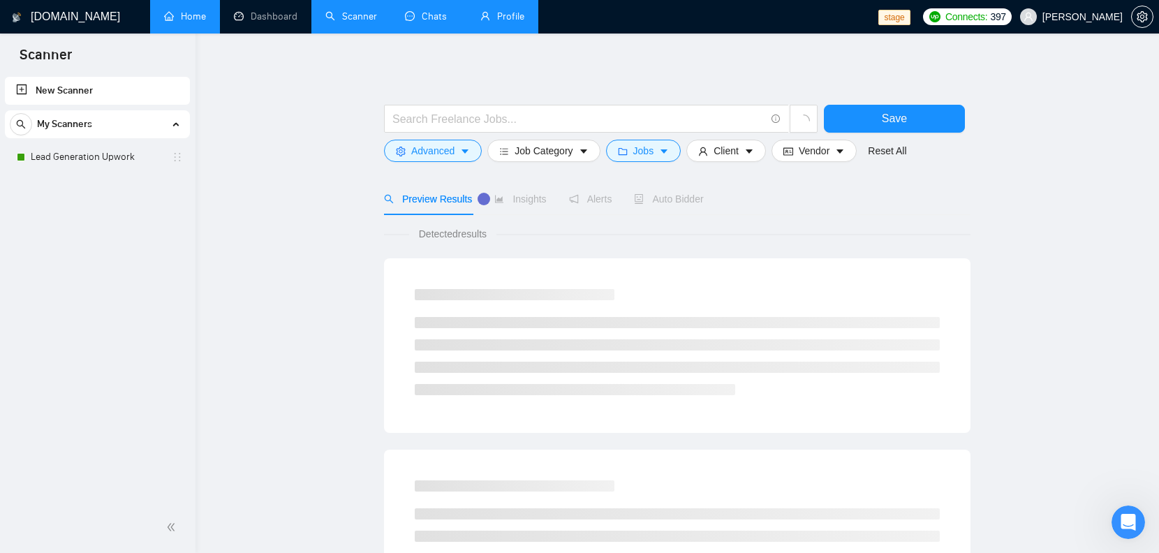
click at [451, 19] on link "Chats" at bounding box center [428, 16] width 47 height 12
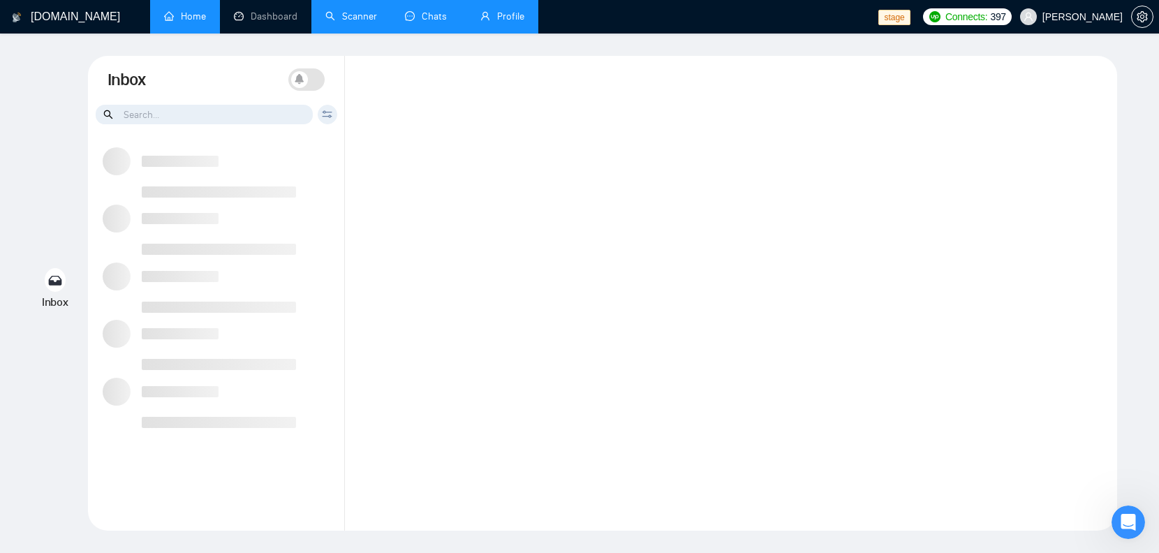
click at [501, 15] on link "Profile" at bounding box center [502, 16] width 44 height 12
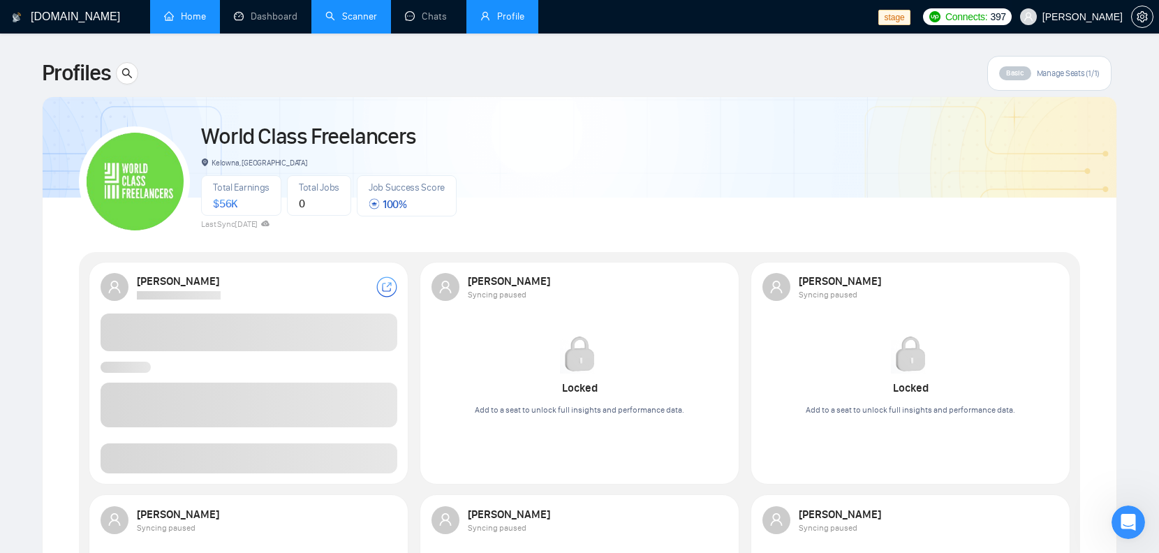
click at [1080, 29] on span "Robert O'Kruk" at bounding box center [1071, 16] width 119 height 45
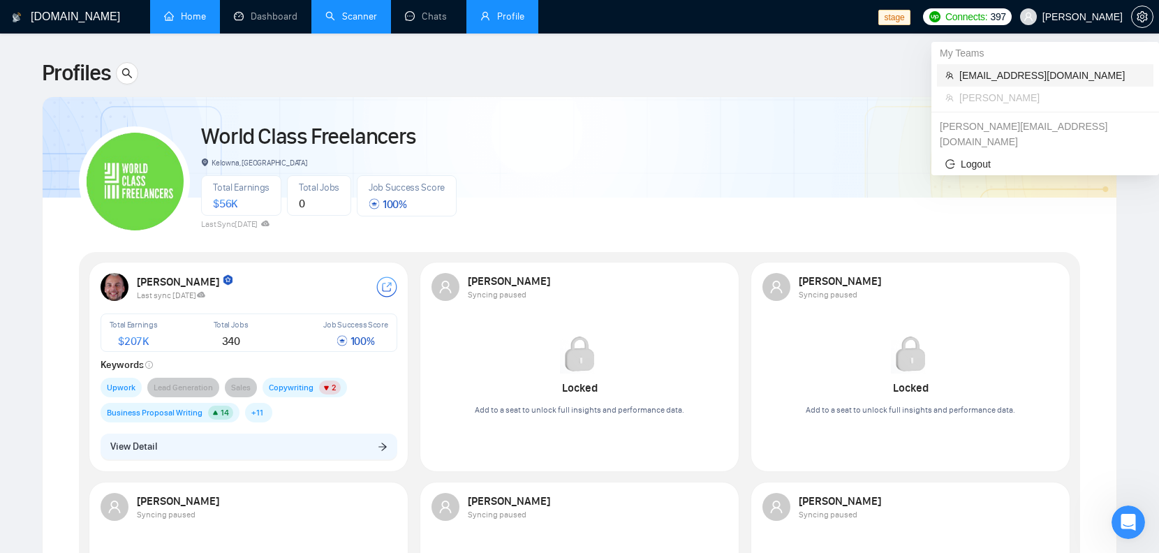
click at [1049, 71] on span "workwiseupworkgency@gmail.com" at bounding box center [1052, 75] width 186 height 15
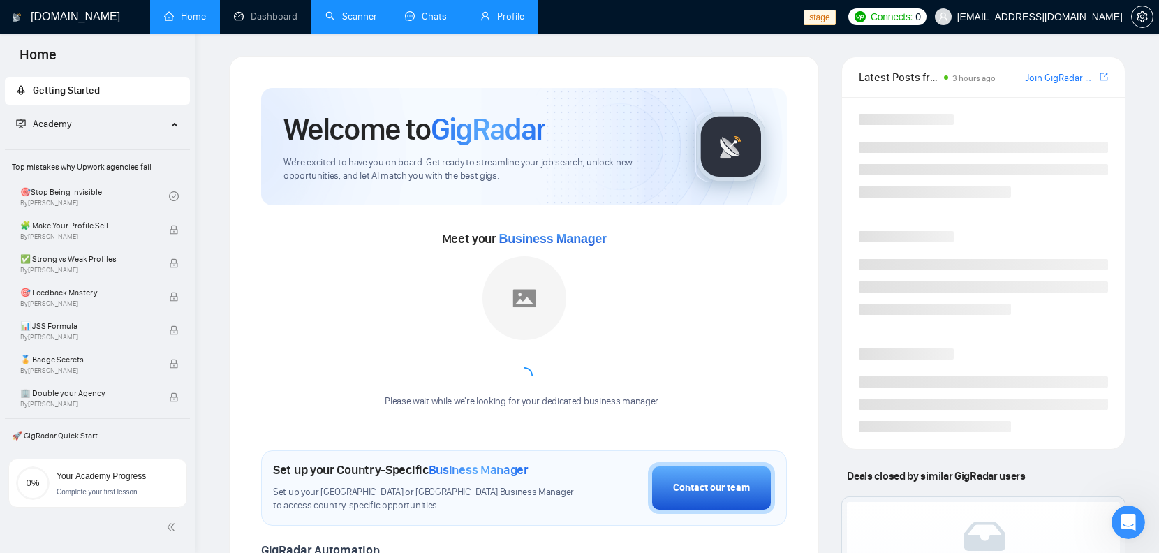
click at [435, 20] on link "Chats" at bounding box center [428, 16] width 47 height 12
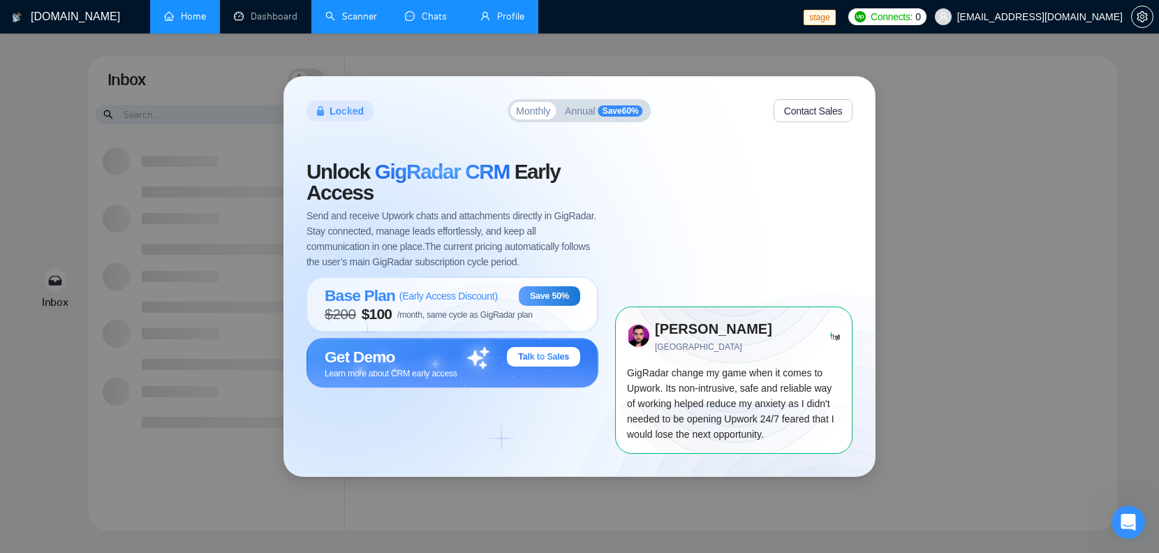
click at [333, 54] on div "Locked Monthly Annual Save 60 % Contact Sales Unlock GigRadar CRM Early Access …" at bounding box center [579, 276] width 1159 height 553
click at [365, 10] on link "Scanner" at bounding box center [351, 16] width 52 height 12
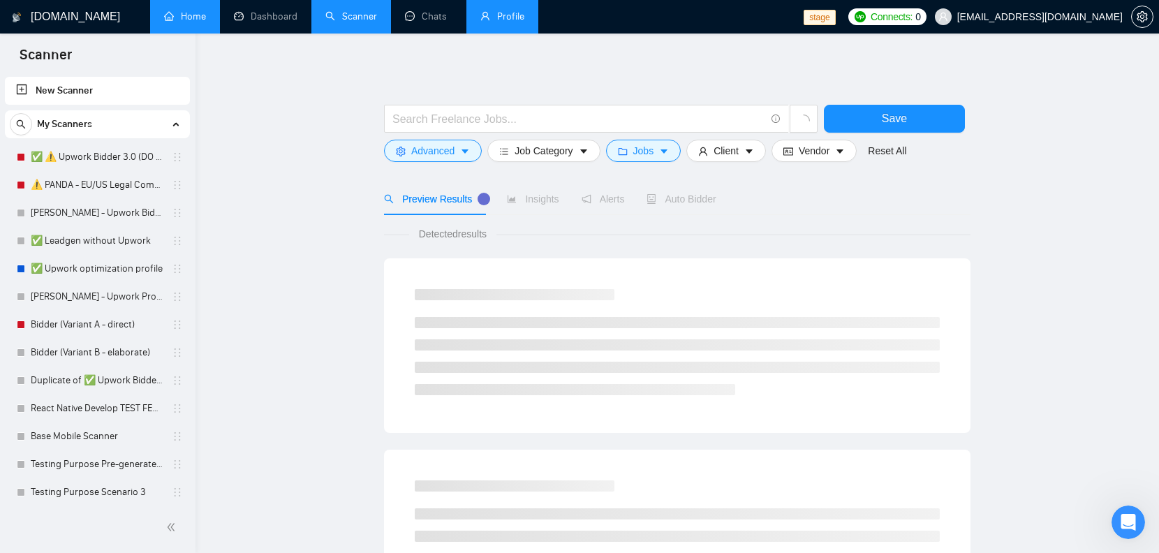
click at [1017, 5] on span "workwiseupworkgency@gmail.com" at bounding box center [1028, 16] width 205 height 45
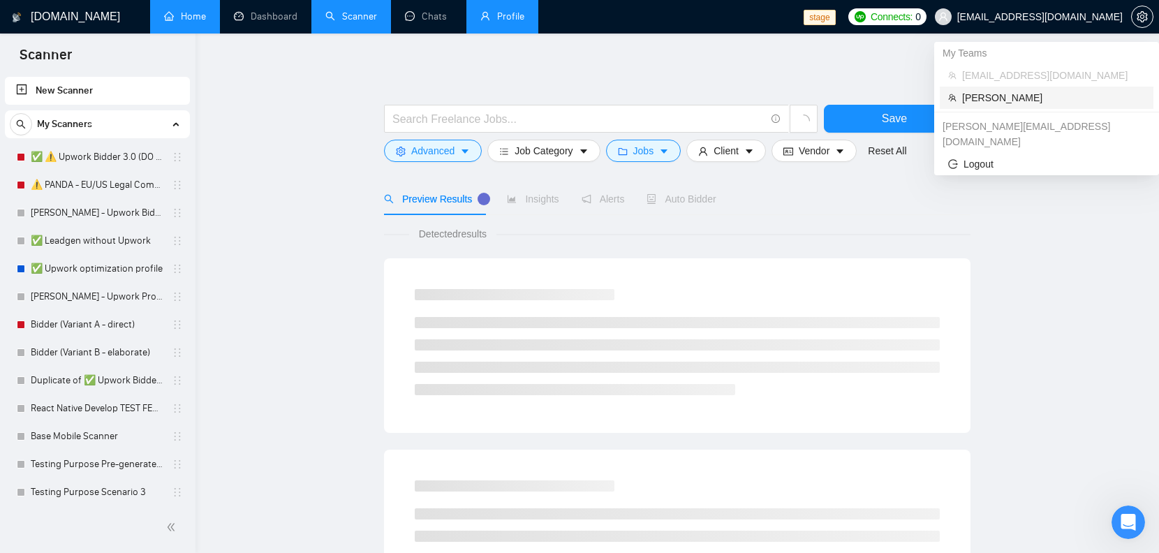
click at [997, 98] on span "Robert O'Kruk" at bounding box center [1053, 97] width 183 height 15
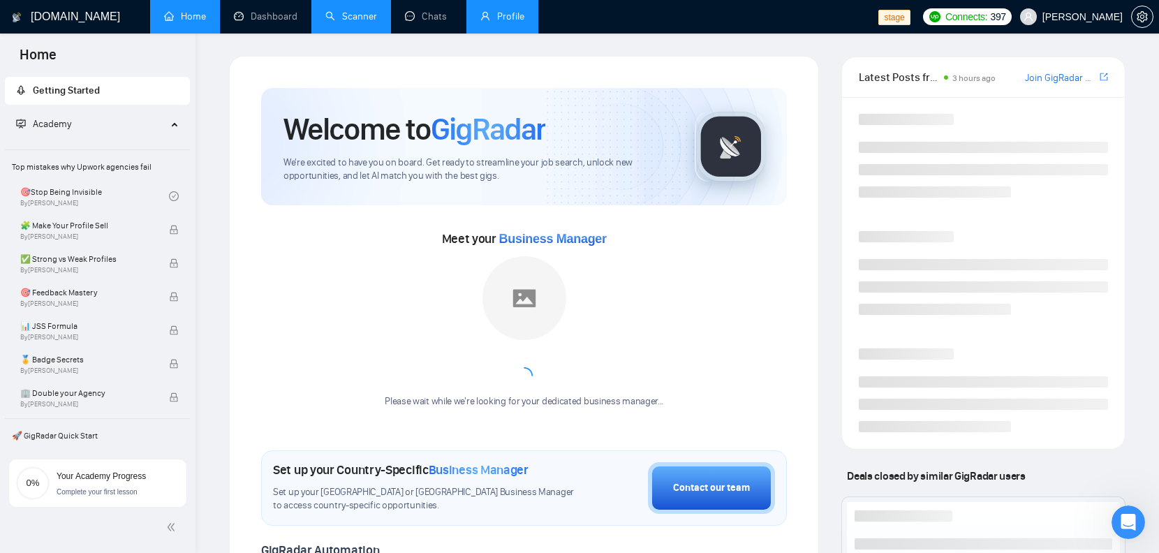
click at [359, 22] on link "Scanner" at bounding box center [351, 16] width 52 height 12
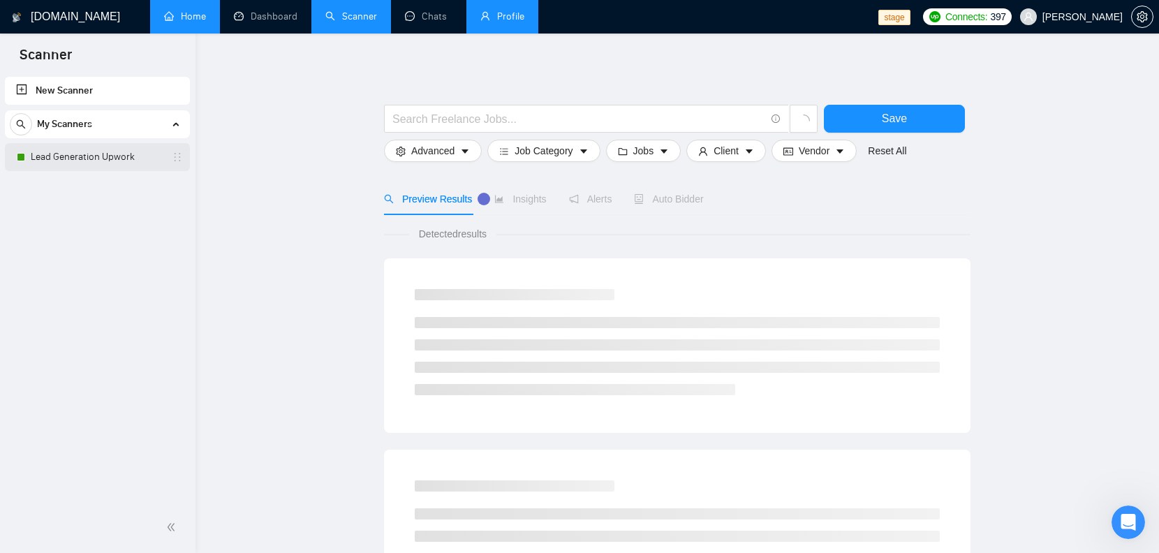
click at [109, 163] on link "Lead Generation Upwork" at bounding box center [97, 157] width 133 height 28
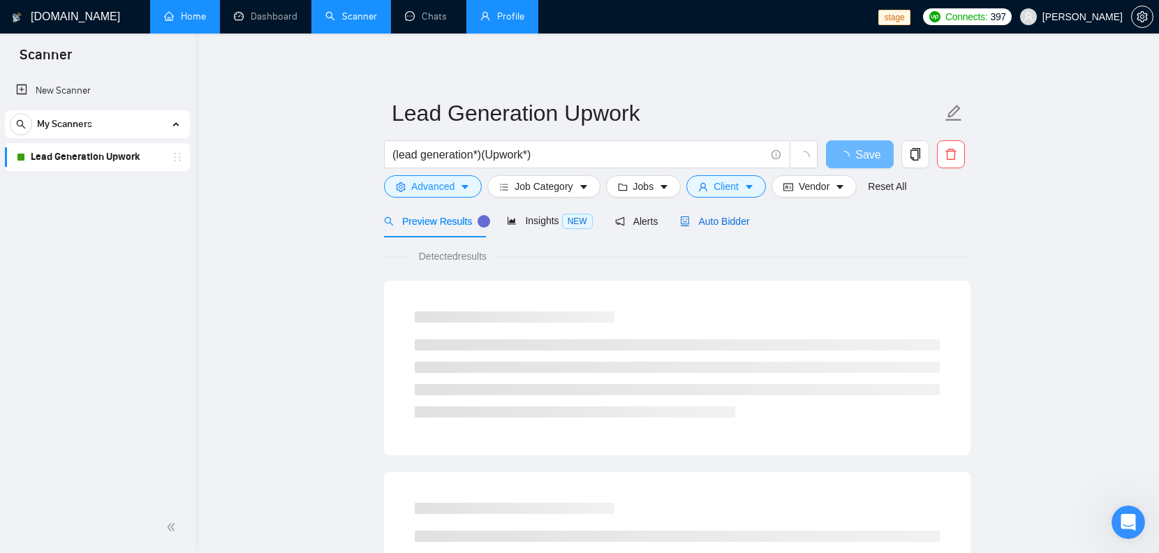
click at [746, 216] on span "Auto Bidder" at bounding box center [714, 221] width 69 height 11
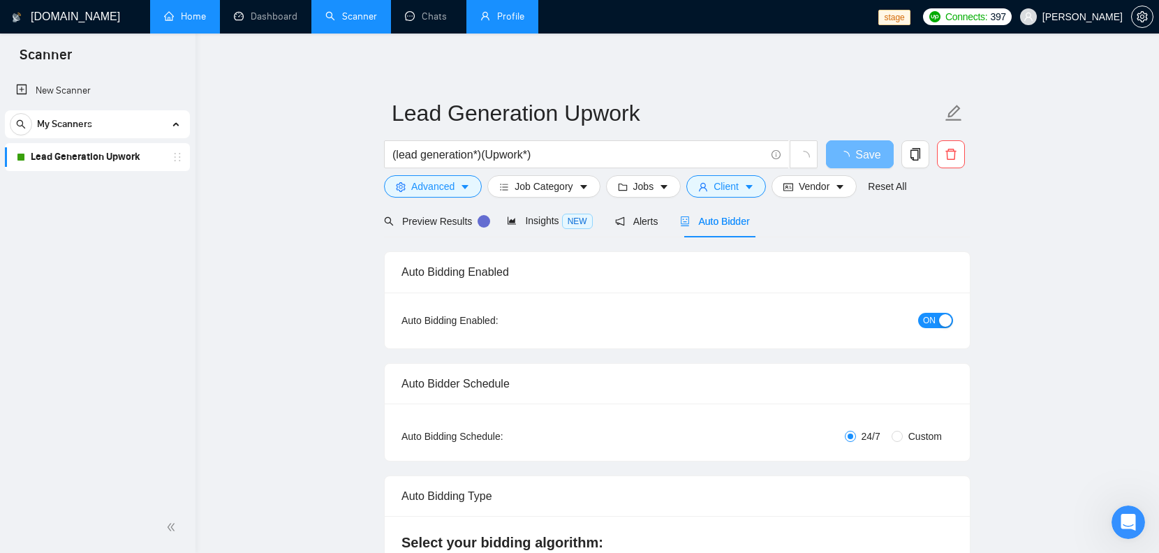
checkbox input "true"
click at [1087, 17] on span "Robert O'Kruk" at bounding box center [1082, 17] width 80 height 0
